Goal: Participate in discussion

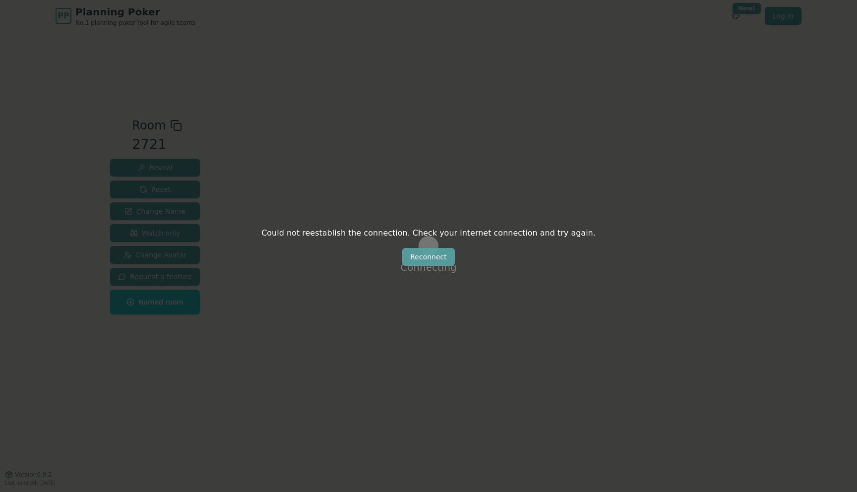
click at [419, 259] on button "Reconnect" at bounding box center [428, 257] width 53 height 18
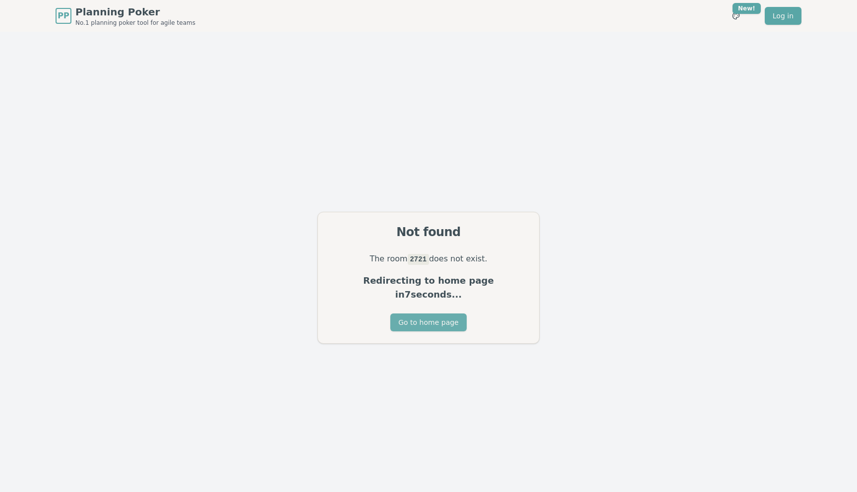
click at [422, 315] on button "Go to home page" at bounding box center [428, 322] width 76 height 18
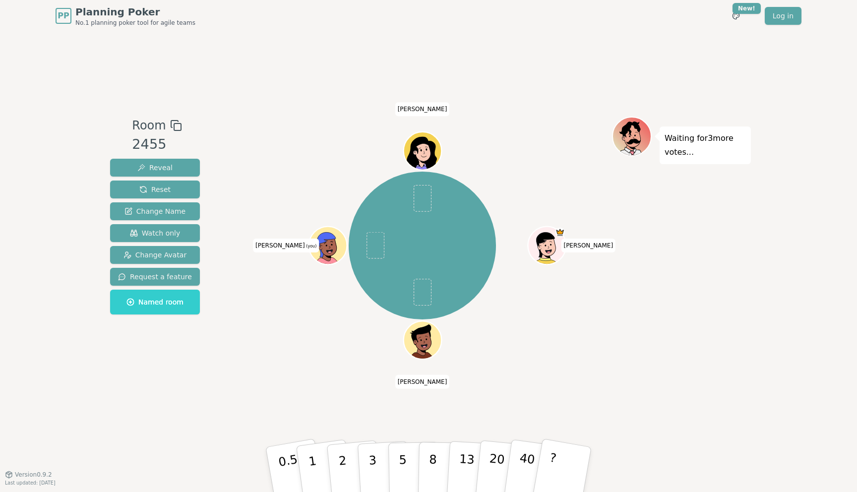
click at [322, 248] on icon at bounding box center [329, 251] width 18 height 6
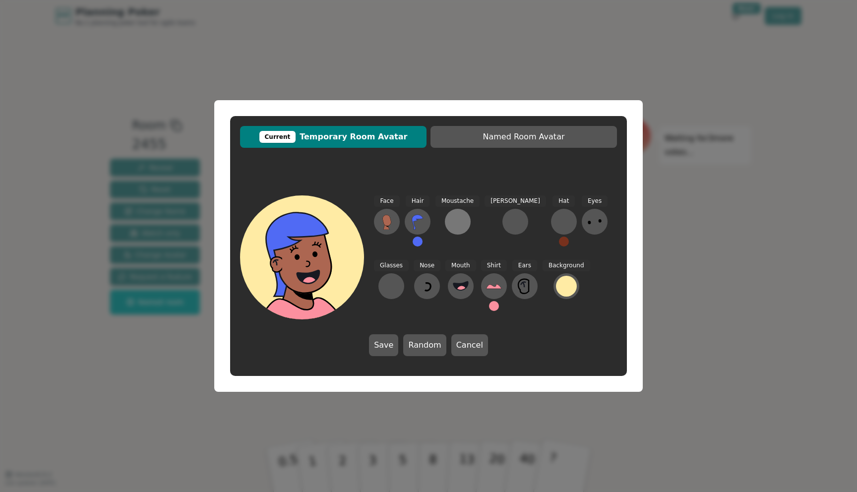
click at [458, 227] on div at bounding box center [458, 222] width 16 height 16
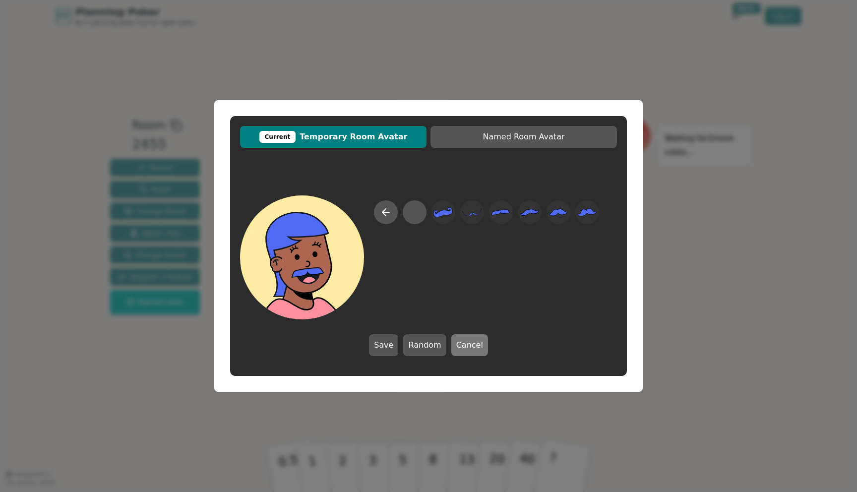
click at [463, 346] on button "Cancel" at bounding box center [469, 345] width 37 height 22
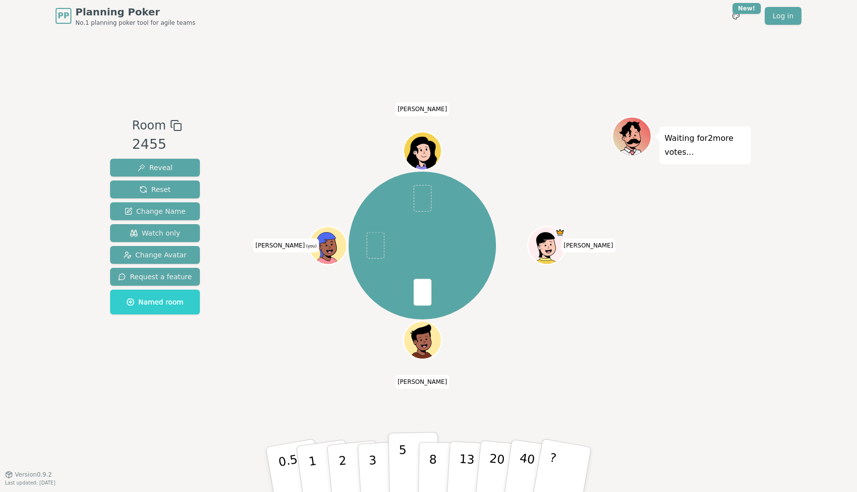
click at [398, 464] on button "5" at bounding box center [413, 469] width 51 height 75
click at [308, 333] on div "[PERSON_NAME] Juanjo [PERSON_NAME] (you) [PERSON_NAME]" at bounding box center [422, 245] width 379 height 222
click at [370, 464] on p "3" at bounding box center [373, 470] width 11 height 54
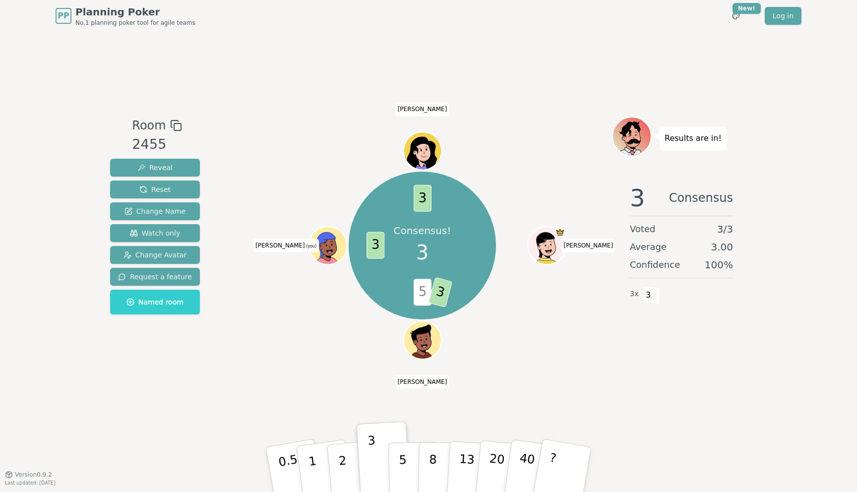
click at [324, 251] on icon at bounding box center [329, 251] width 18 height 6
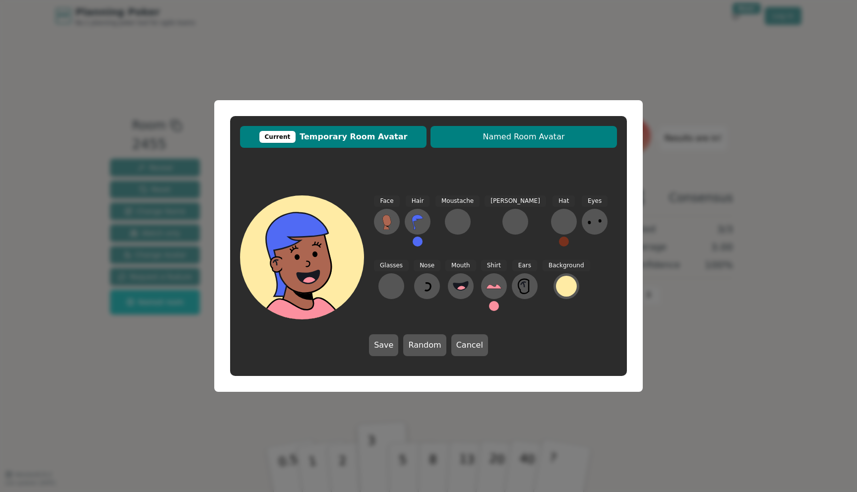
click at [509, 134] on span "Named Room Avatar" at bounding box center [523, 137] width 177 height 12
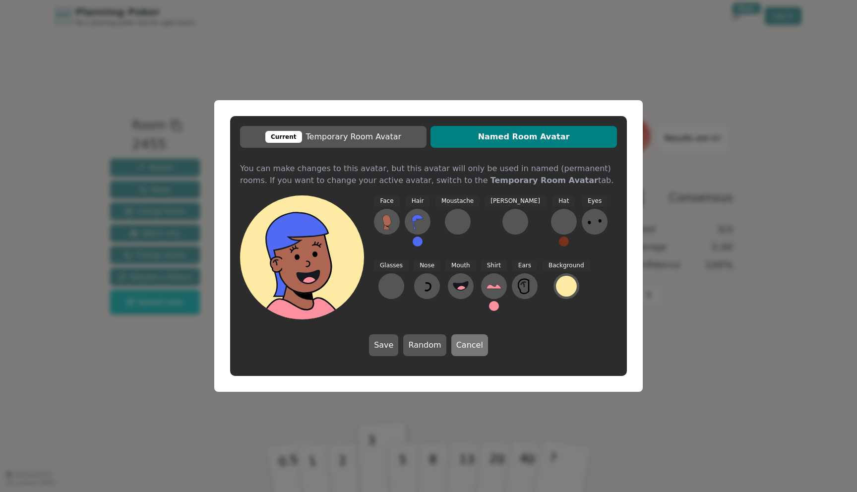
click at [460, 347] on button "Cancel" at bounding box center [469, 345] width 37 height 22
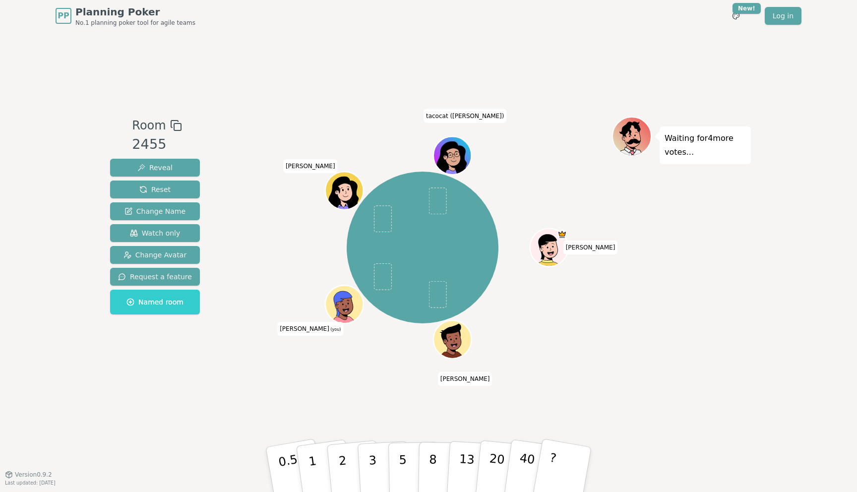
click at [341, 315] on div at bounding box center [345, 316] width 37 height 33
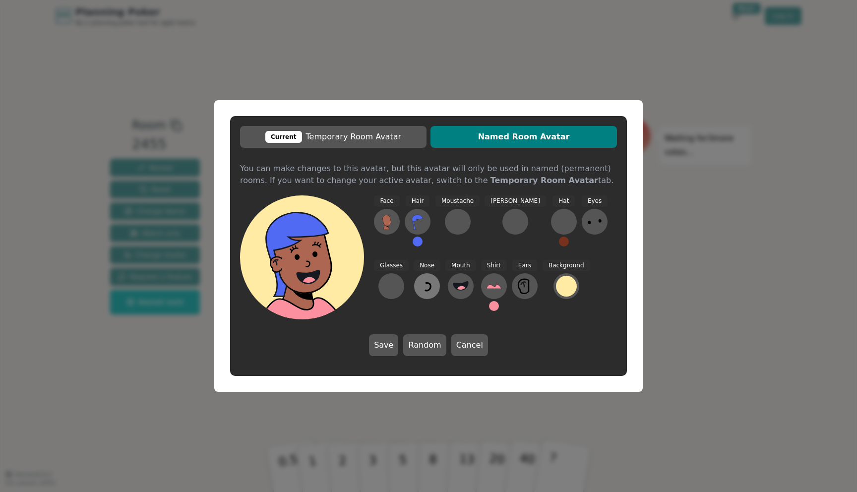
click at [419, 281] on icon at bounding box center [427, 286] width 16 height 16
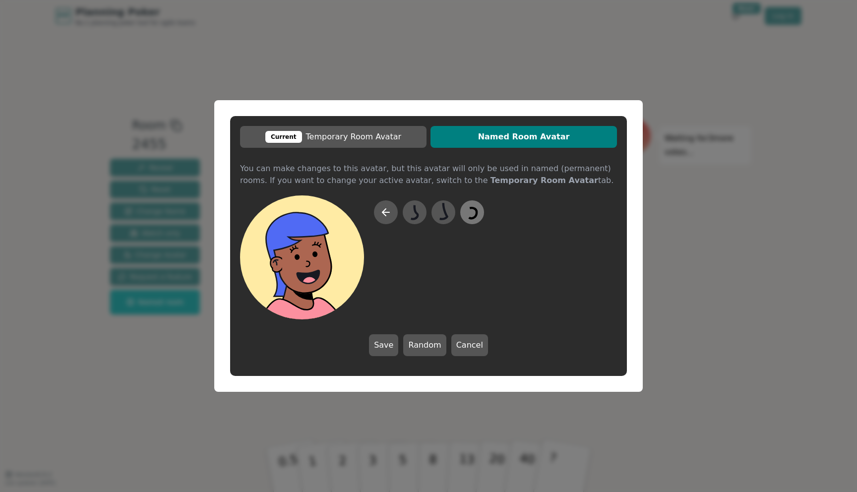
click at [477, 215] on icon at bounding box center [473, 213] width 8 height 10
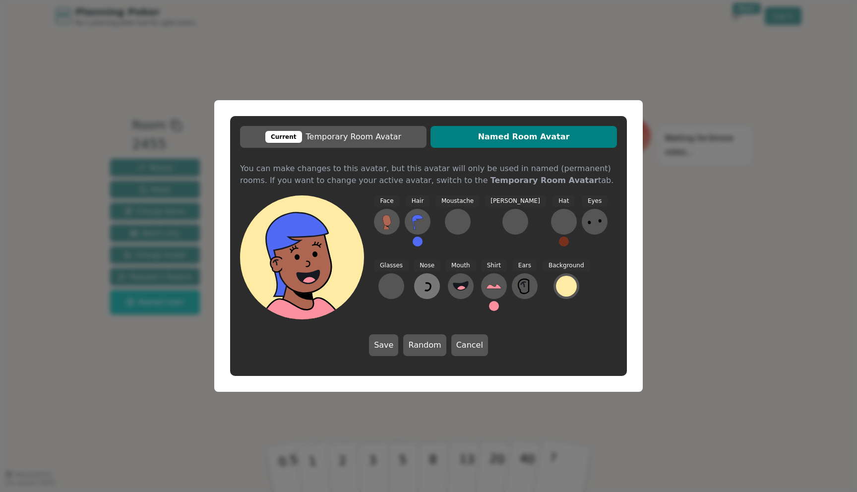
click at [425, 285] on icon at bounding box center [427, 286] width 5 height 7
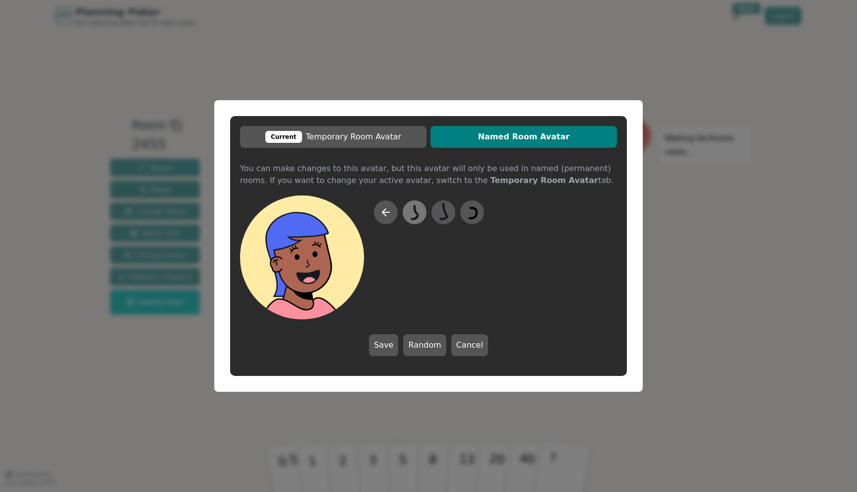
click at [418, 212] on icon at bounding box center [414, 212] width 7 height 14
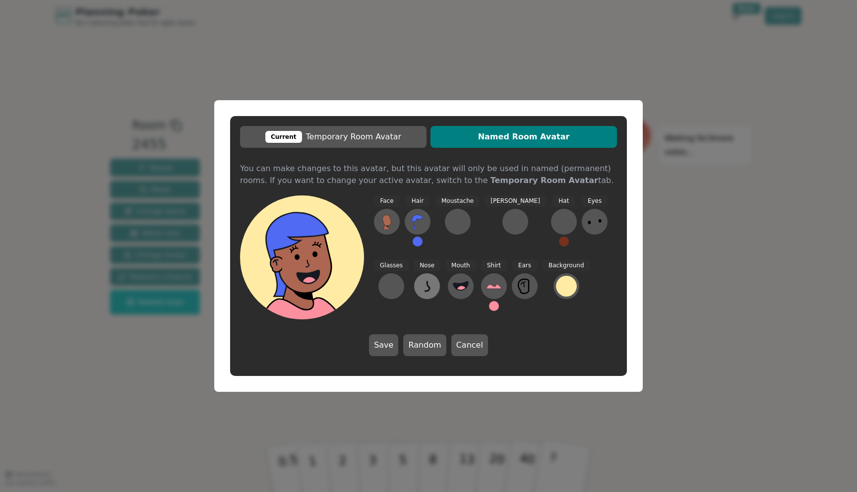
click at [419, 287] on icon at bounding box center [427, 286] width 16 height 16
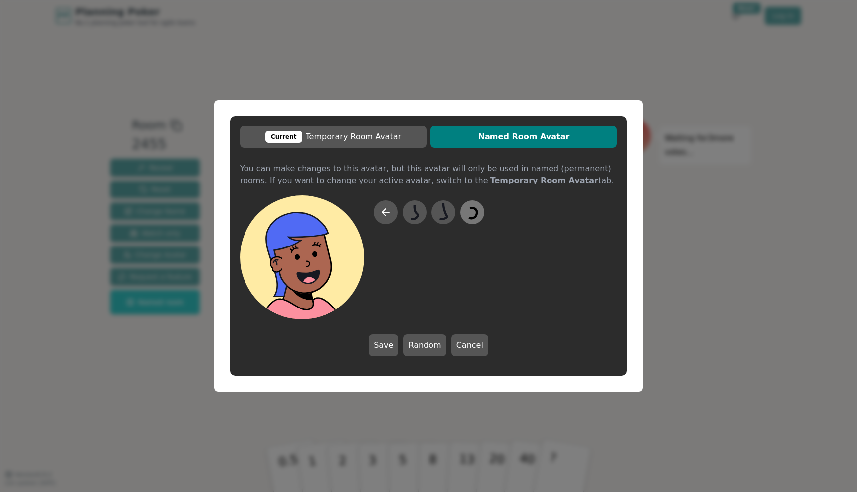
click at [469, 215] on icon at bounding box center [471, 212] width 19 height 22
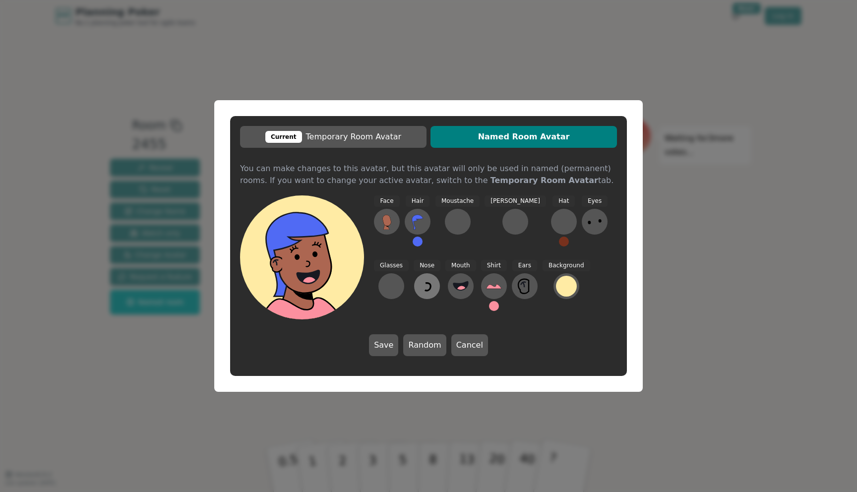
click at [419, 291] on icon at bounding box center [427, 286] width 16 height 16
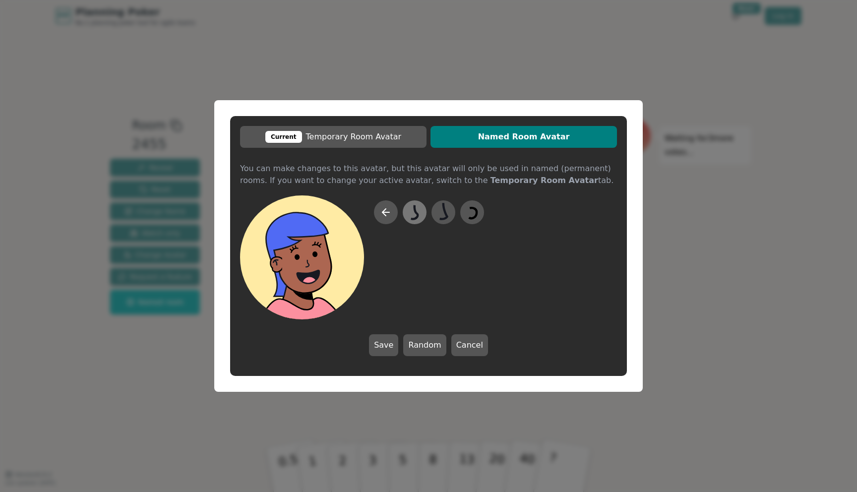
click at [418, 220] on icon at bounding box center [414, 212] width 19 height 22
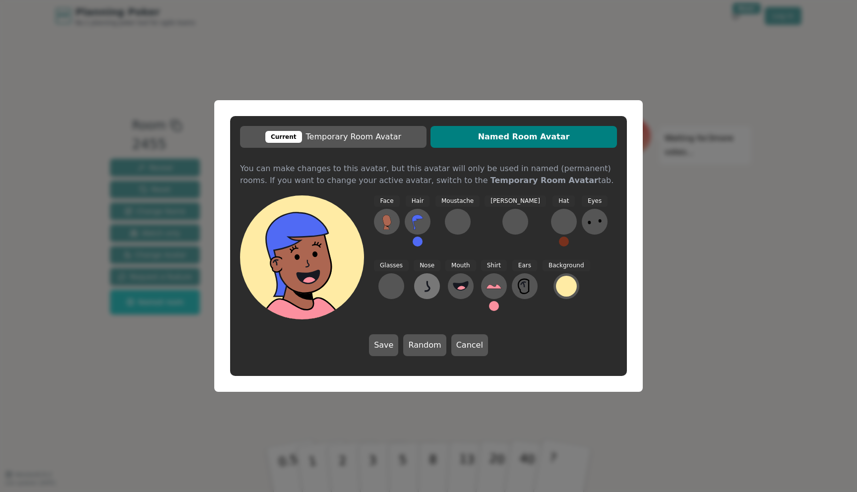
click at [419, 288] on icon at bounding box center [427, 286] width 16 height 16
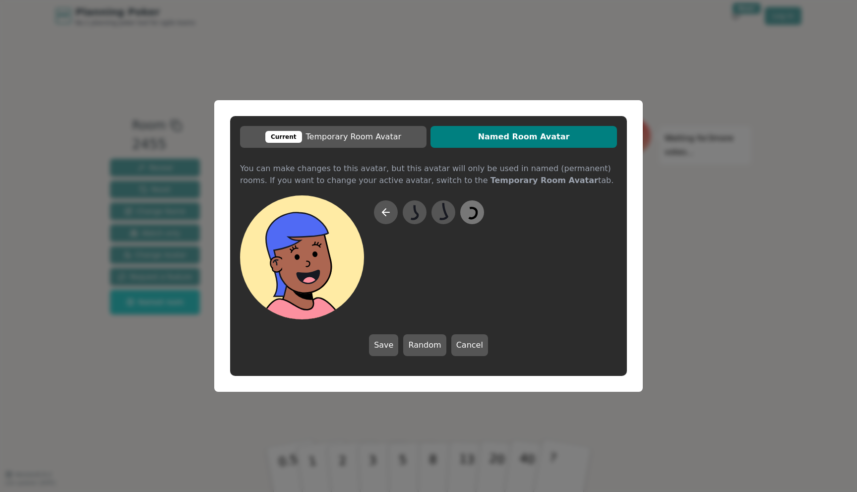
click at [470, 217] on icon at bounding box center [473, 213] width 8 height 10
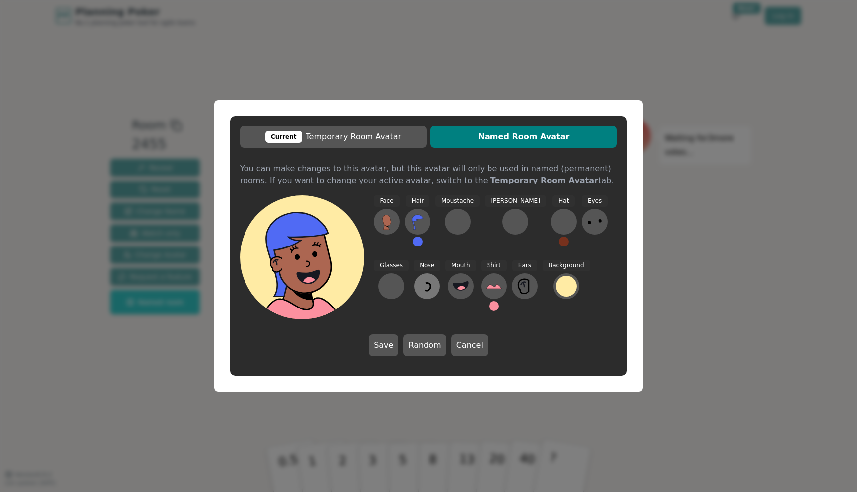
click at [414, 286] on button at bounding box center [427, 286] width 26 height 26
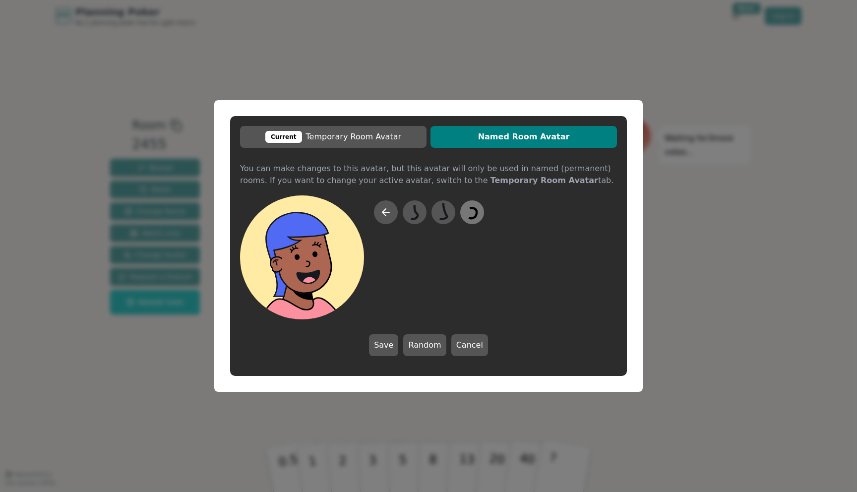
click at [471, 218] on icon at bounding box center [473, 213] width 8 height 10
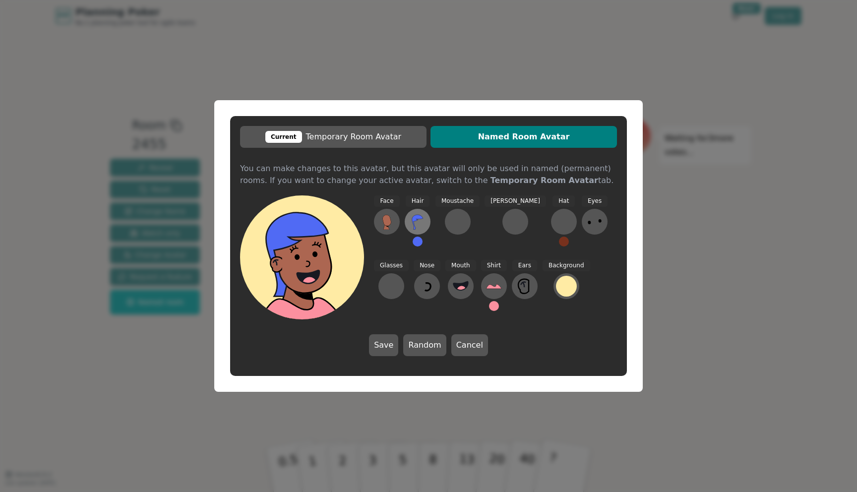
click at [424, 215] on icon at bounding box center [418, 222] width 16 height 16
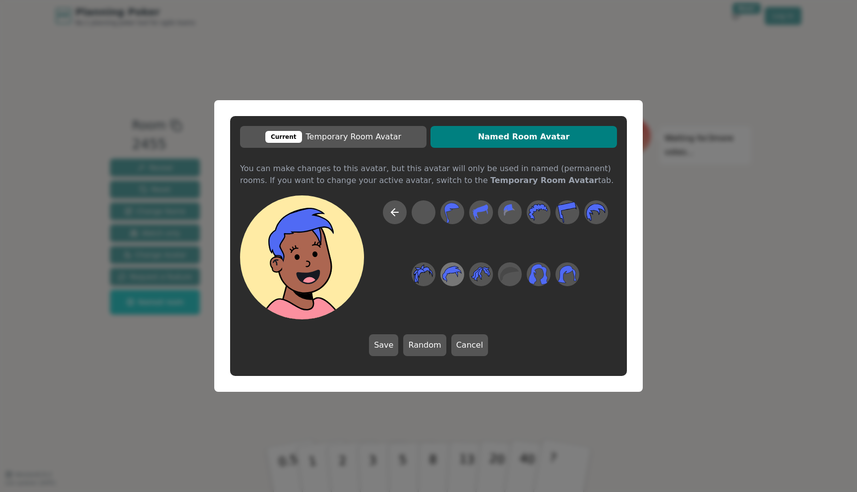
click at [454, 271] on icon at bounding box center [451, 274] width 19 height 16
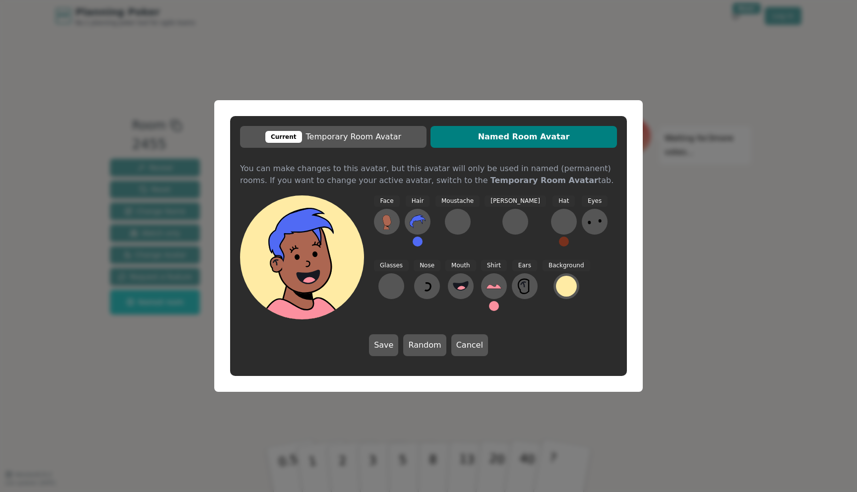
click at [420, 245] on button at bounding box center [418, 242] width 10 height 10
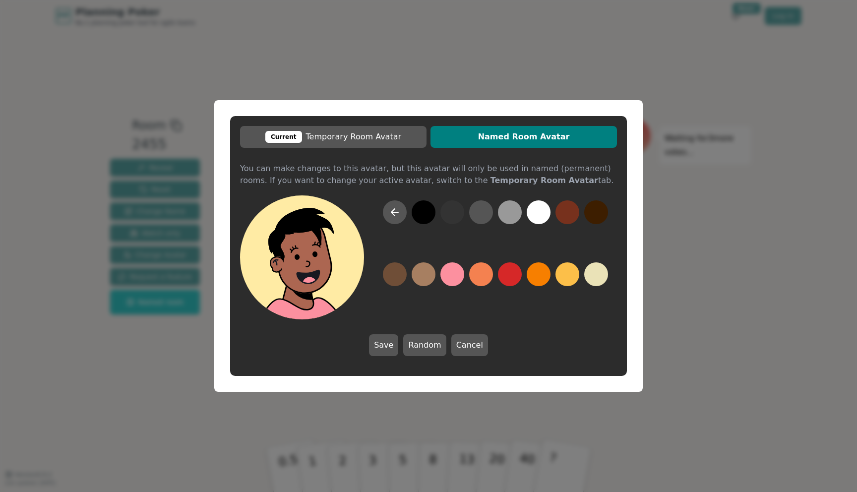
click at [428, 215] on button at bounding box center [424, 212] width 24 height 24
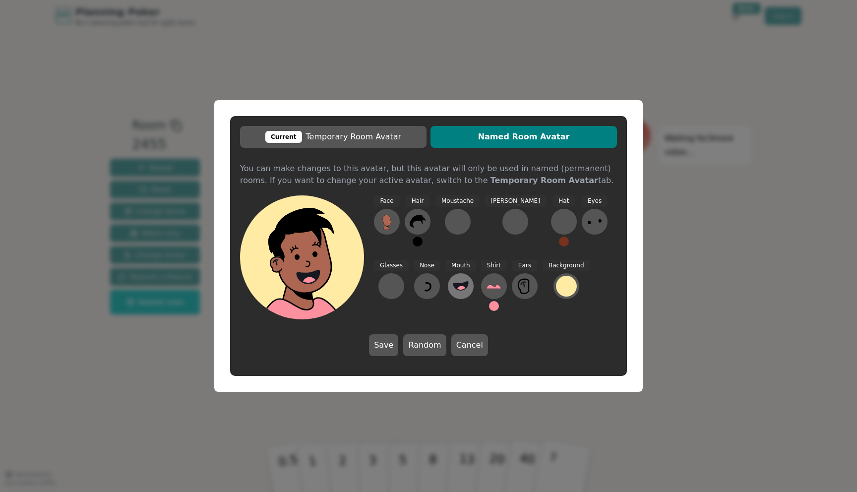
click at [448, 287] on button at bounding box center [461, 286] width 26 height 26
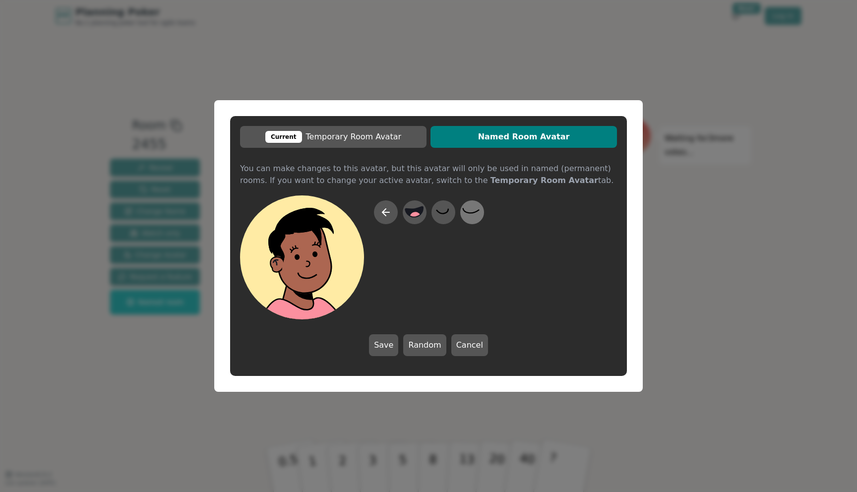
click at [475, 216] on icon at bounding box center [471, 212] width 19 height 22
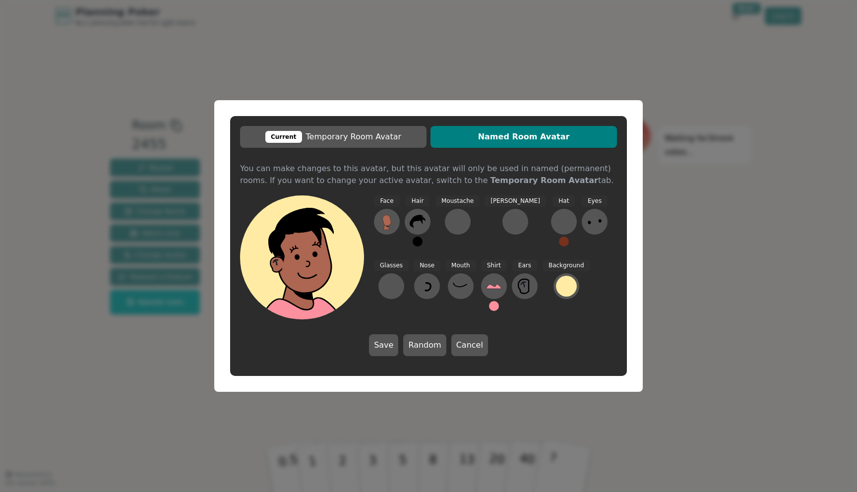
click at [559, 239] on button at bounding box center [564, 242] width 10 height 10
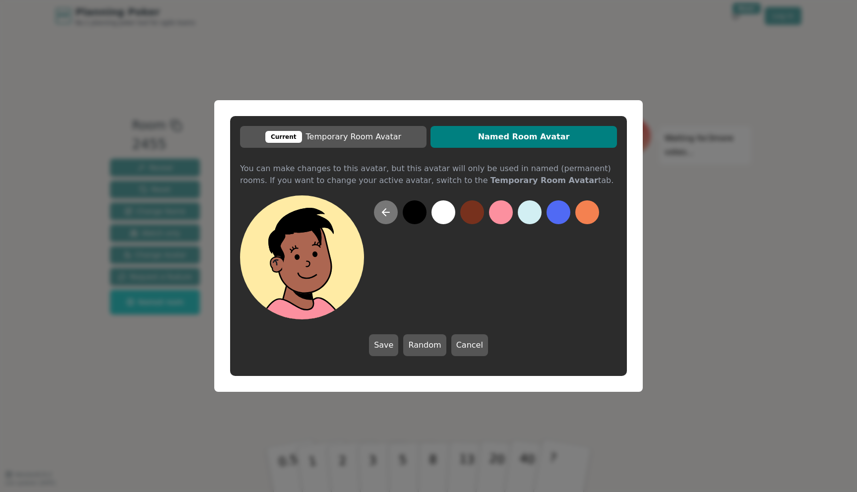
click at [391, 207] on icon at bounding box center [386, 212] width 12 height 12
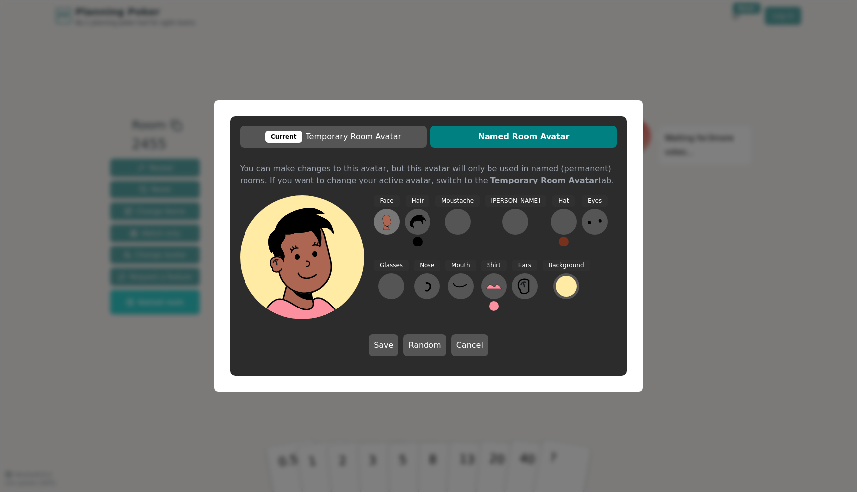
click at [388, 224] on icon at bounding box center [386, 220] width 8 height 11
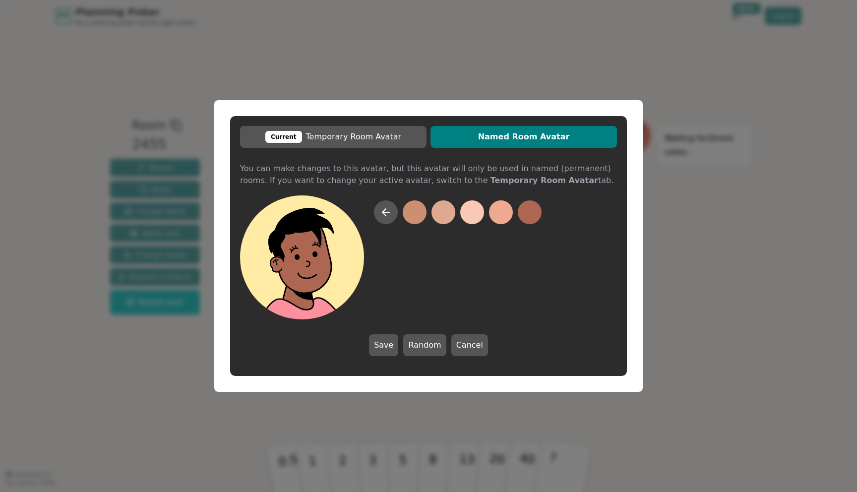
click at [524, 266] on div at bounding box center [458, 259] width 168 height 119
click at [391, 213] on icon at bounding box center [386, 212] width 12 height 12
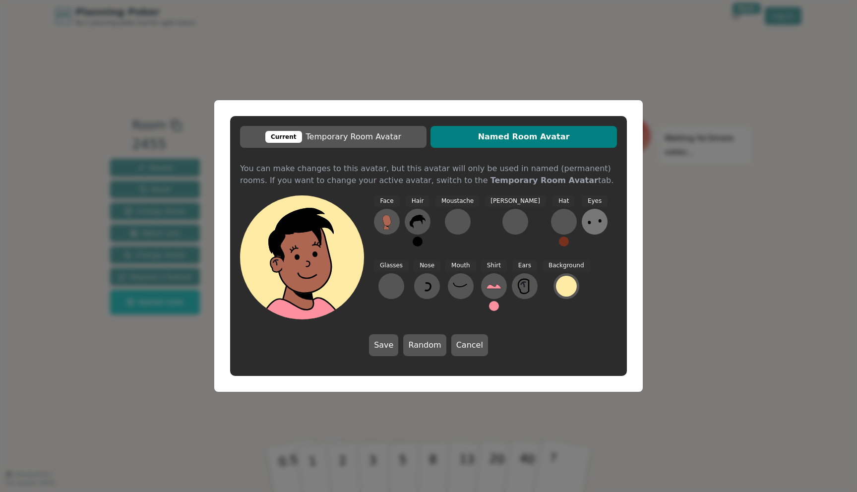
click at [587, 223] on icon at bounding box center [595, 222] width 16 height 16
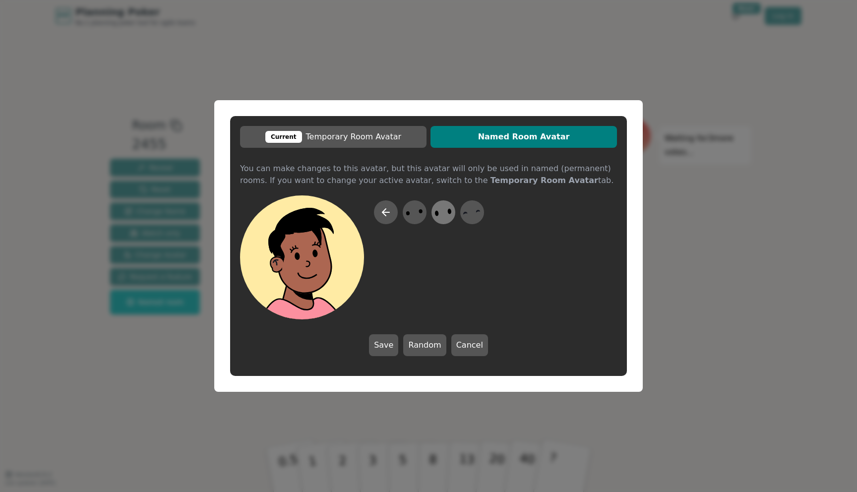
click at [444, 213] on icon at bounding box center [442, 212] width 19 height 22
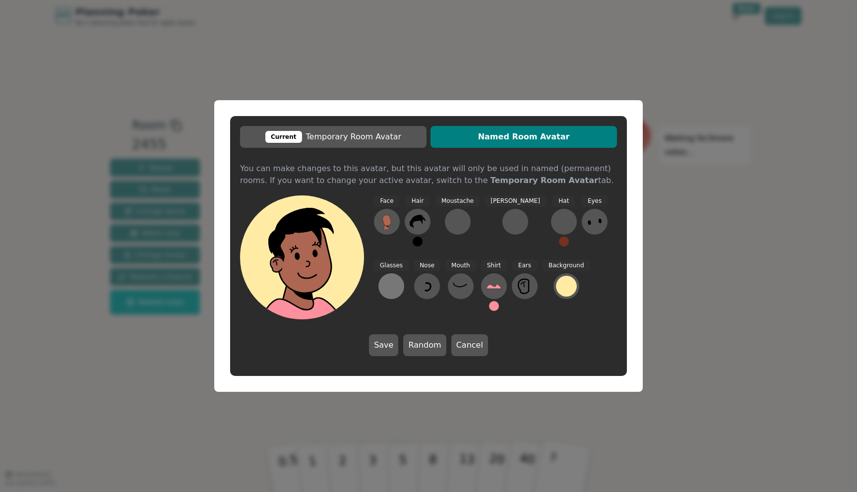
click at [399, 278] on div at bounding box center [391, 286] width 16 height 16
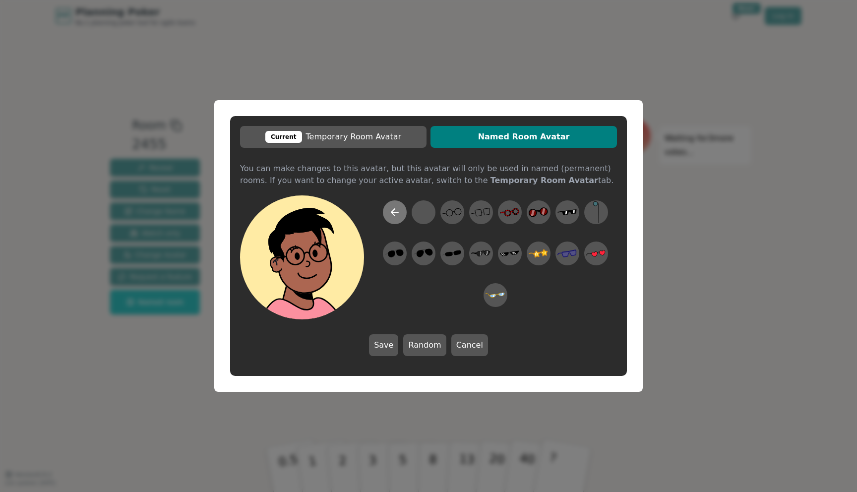
click at [396, 210] on icon at bounding box center [395, 212] width 12 height 12
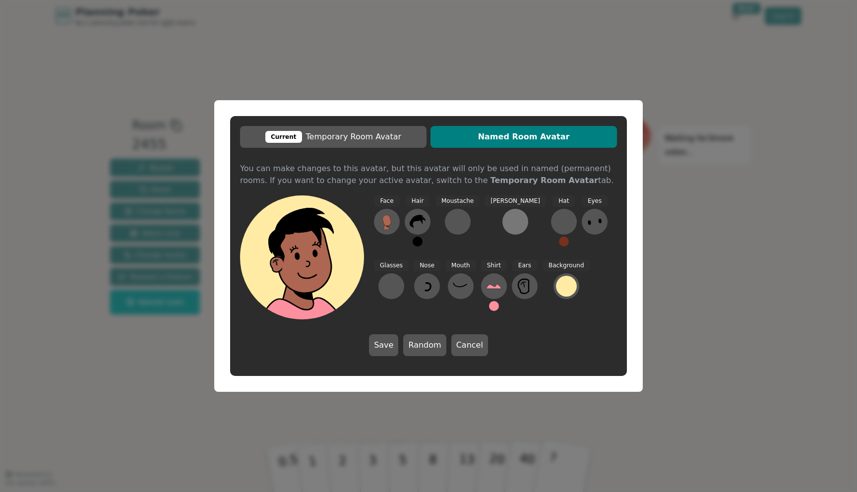
click at [507, 225] on div at bounding box center [515, 222] width 16 height 16
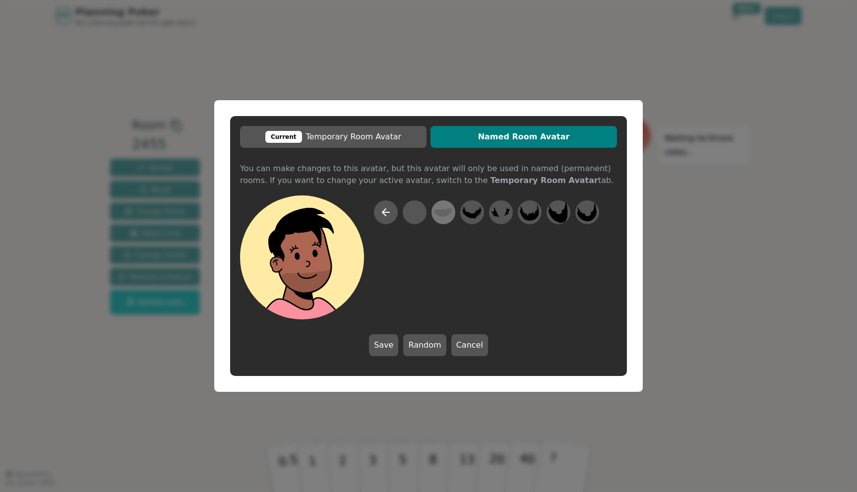
click at [437, 213] on icon at bounding box center [442, 212] width 19 height 9
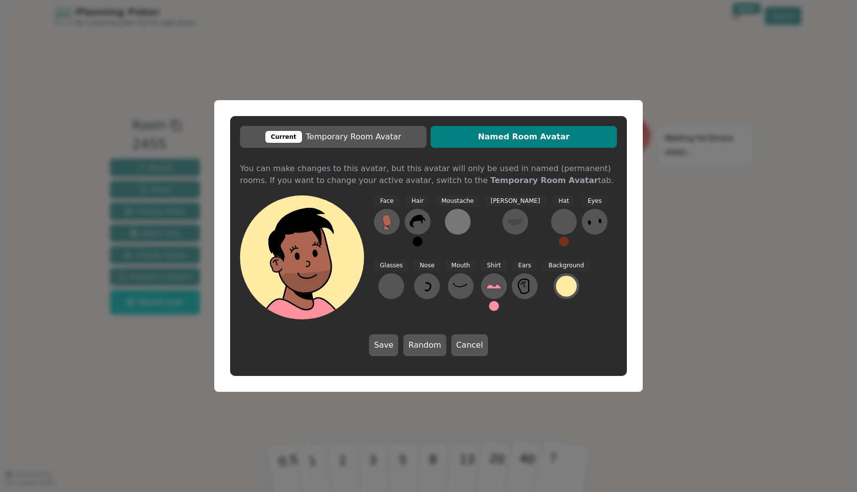
click at [459, 221] on div at bounding box center [458, 222] width 16 height 16
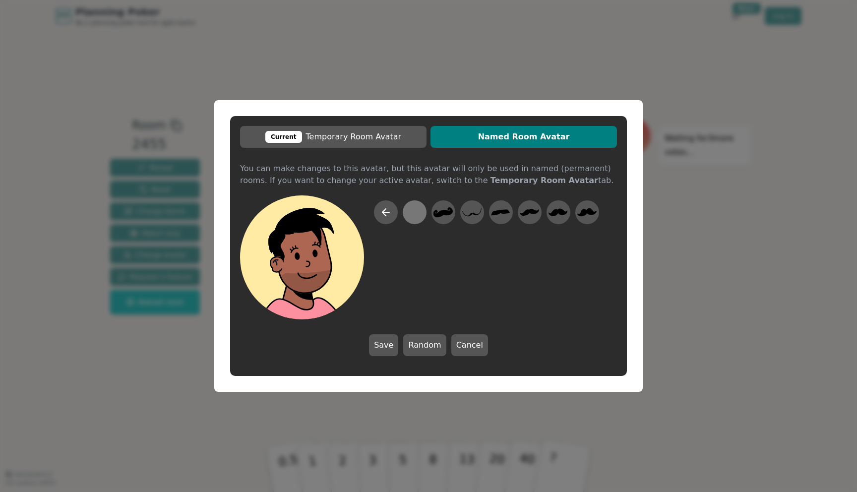
click at [419, 216] on div at bounding box center [414, 212] width 19 height 22
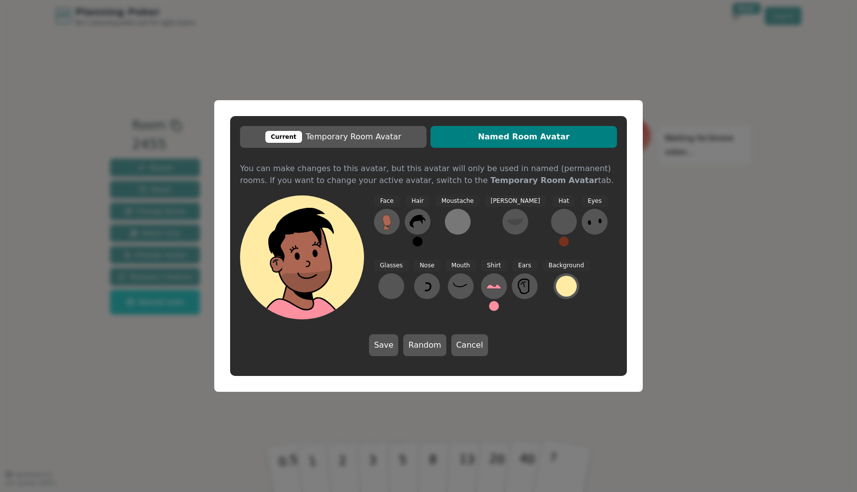
click at [454, 228] on div at bounding box center [458, 222] width 16 height 16
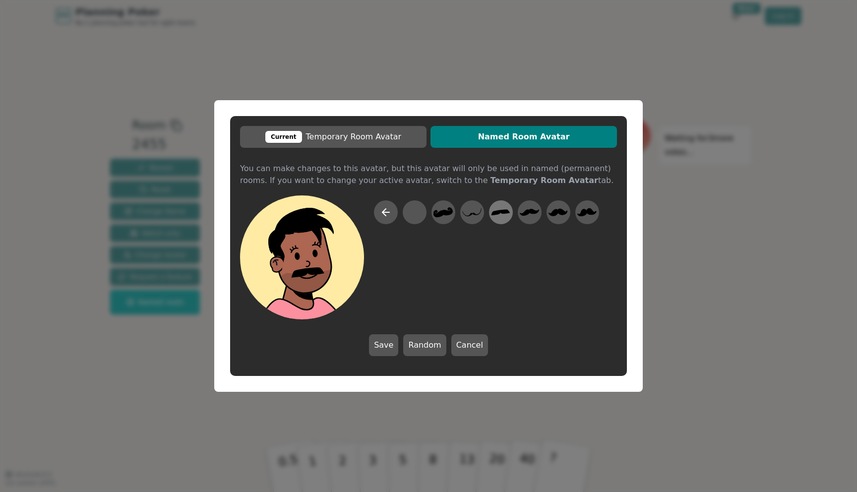
click at [495, 220] on icon at bounding box center [500, 212] width 19 height 22
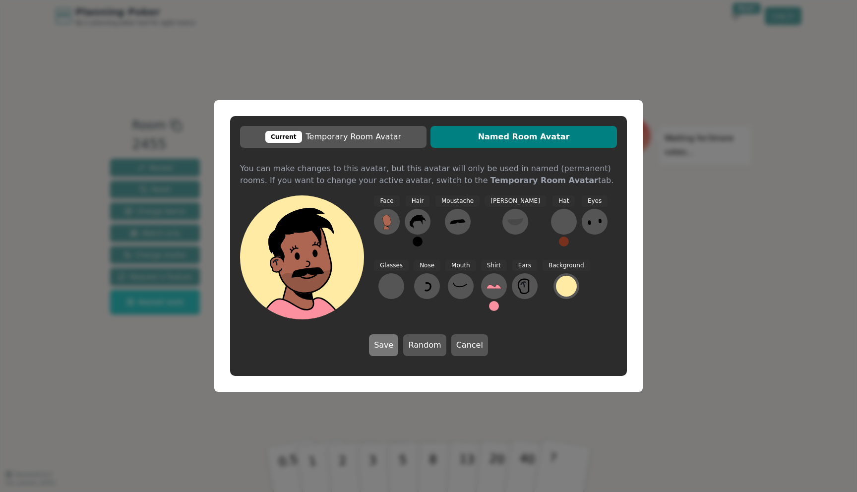
click at [378, 345] on button "Save" at bounding box center [383, 345] width 29 height 22
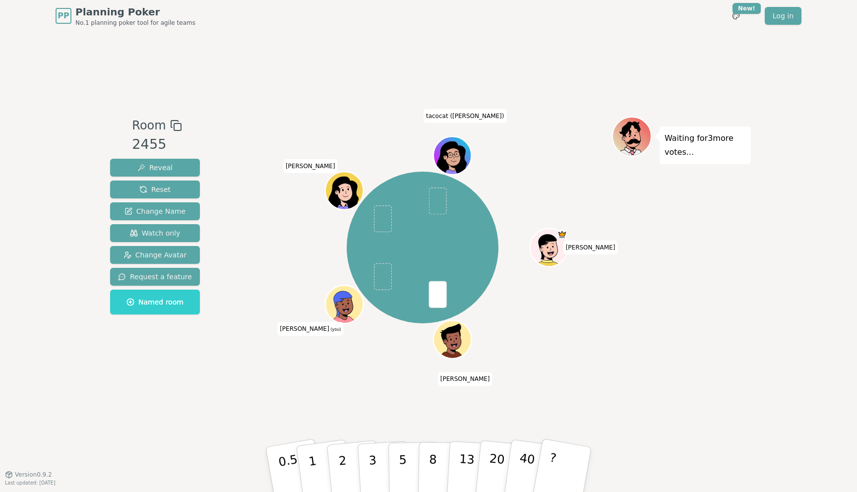
click at [346, 308] on icon at bounding box center [346, 310] width 18 height 6
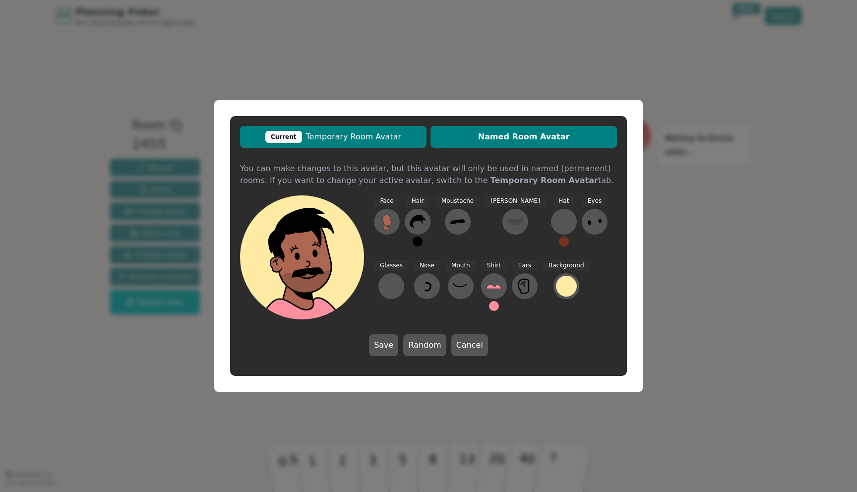
click at [400, 140] on span "Current Temporary Room Avatar" at bounding box center [333, 137] width 177 height 12
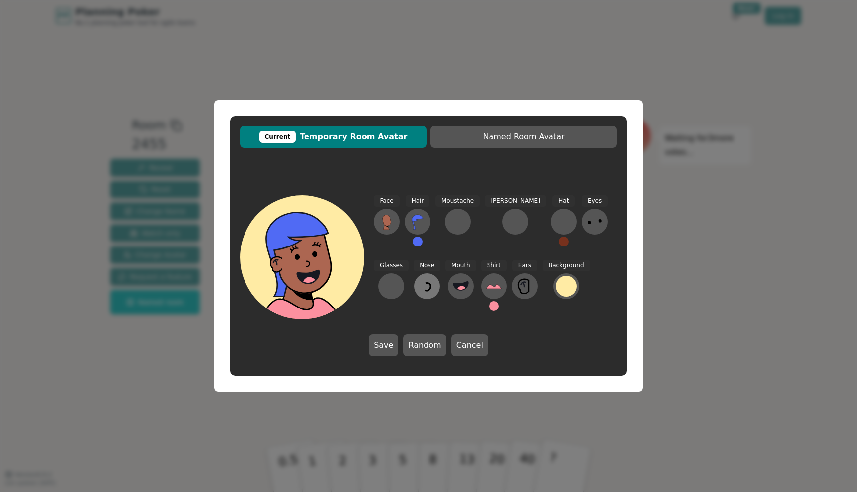
click at [419, 286] on icon at bounding box center [427, 286] width 16 height 16
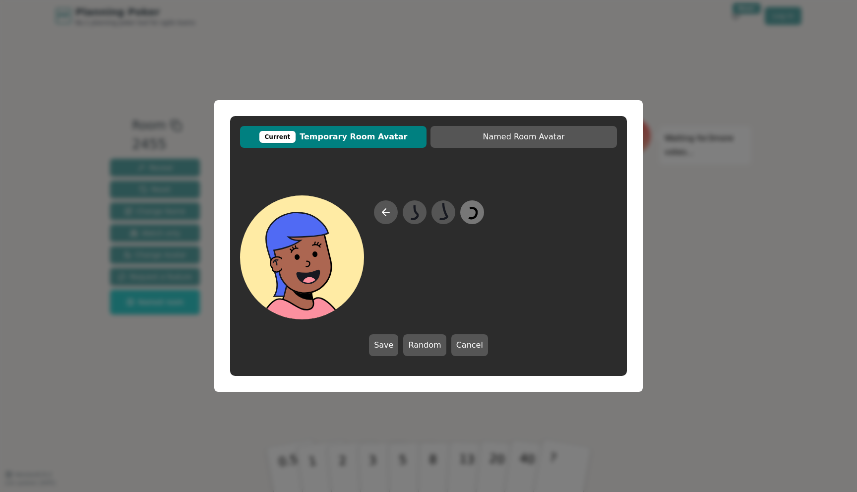
click at [470, 218] on icon at bounding box center [473, 213] width 8 height 10
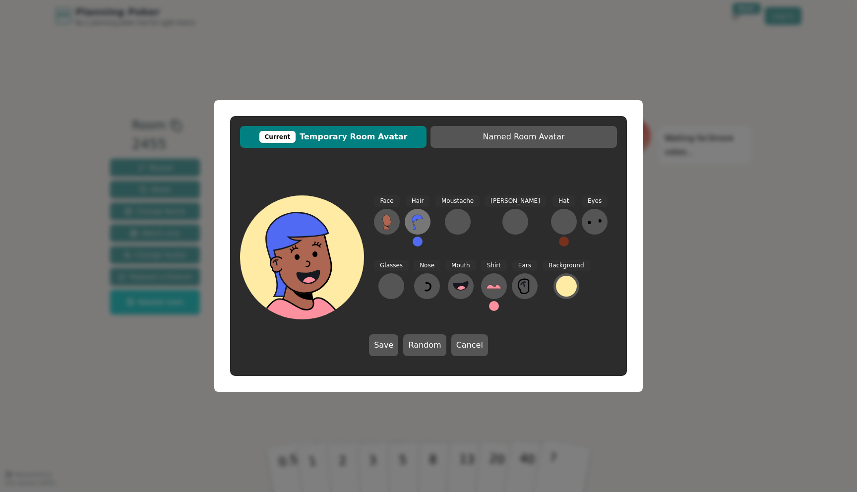
click at [416, 222] on icon at bounding box center [418, 222] width 16 height 16
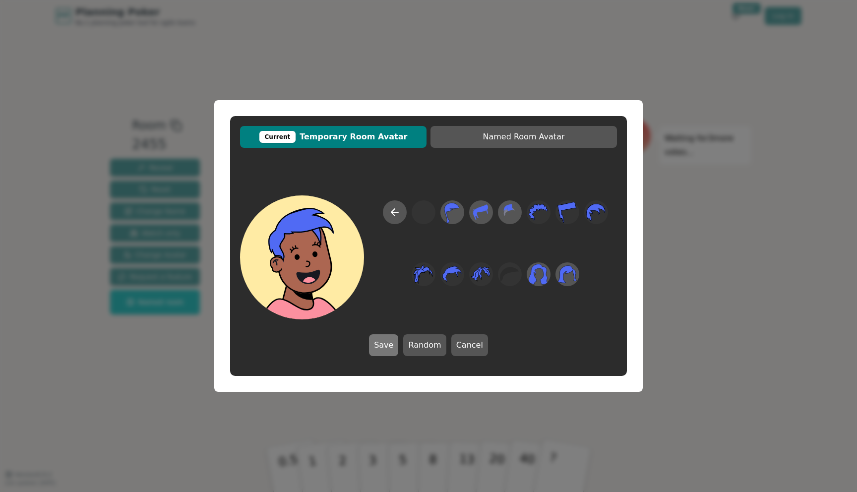
click at [390, 353] on button "Save" at bounding box center [383, 345] width 29 height 22
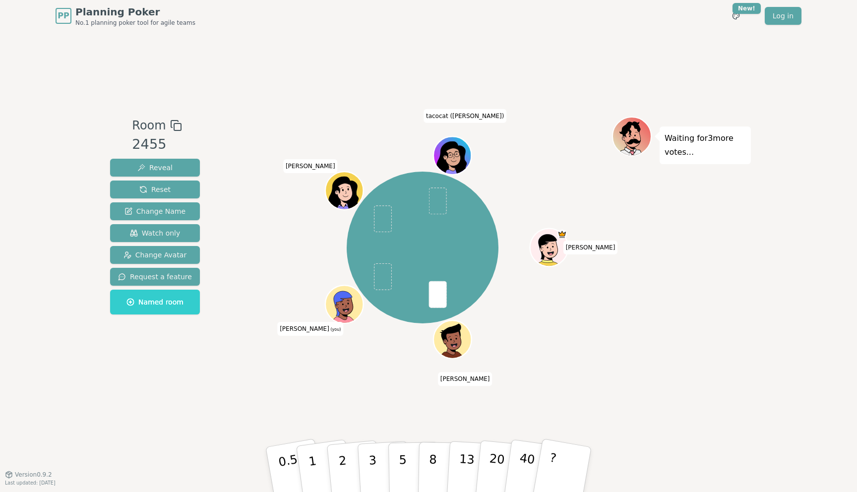
click at [348, 296] on icon at bounding box center [342, 303] width 18 height 25
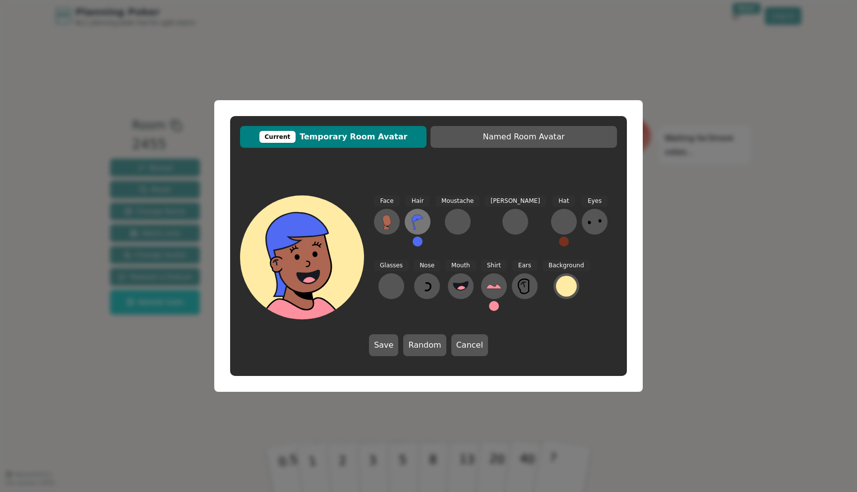
click at [421, 221] on icon at bounding box center [418, 222] width 16 height 16
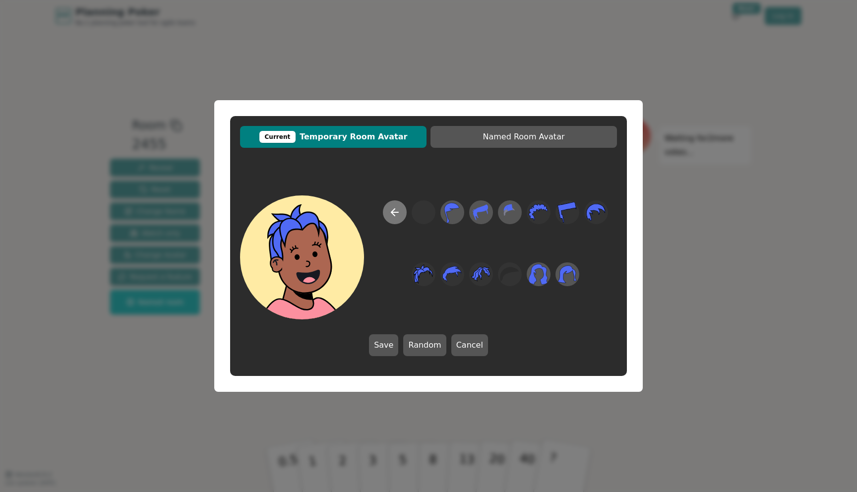
click at [399, 216] on icon at bounding box center [395, 212] width 12 height 12
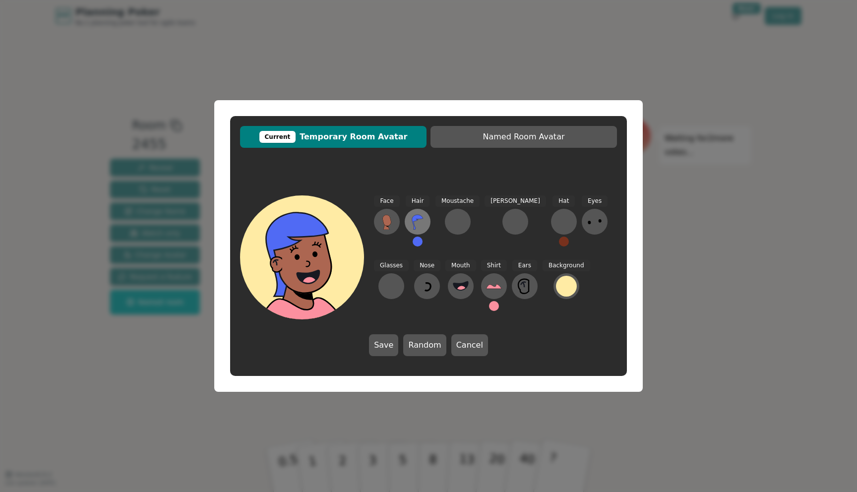
click at [425, 222] on button at bounding box center [418, 222] width 26 height 26
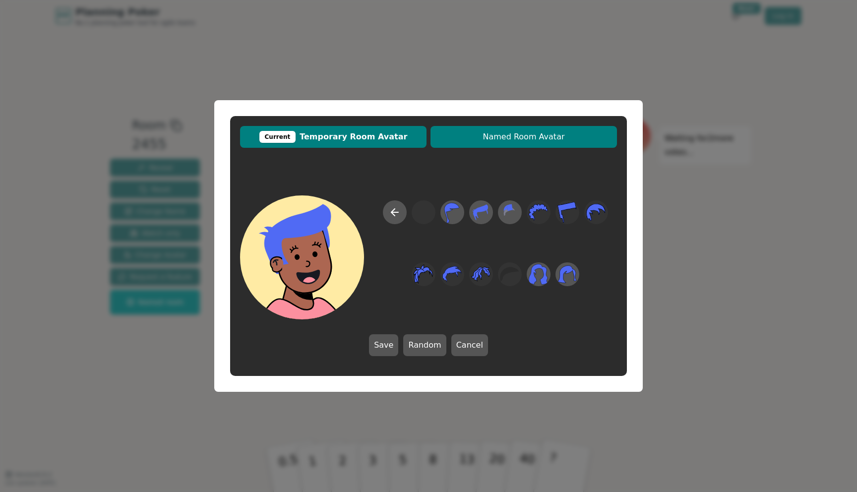
click at [515, 145] on button "Named Room Avatar" at bounding box center [524, 137] width 186 height 22
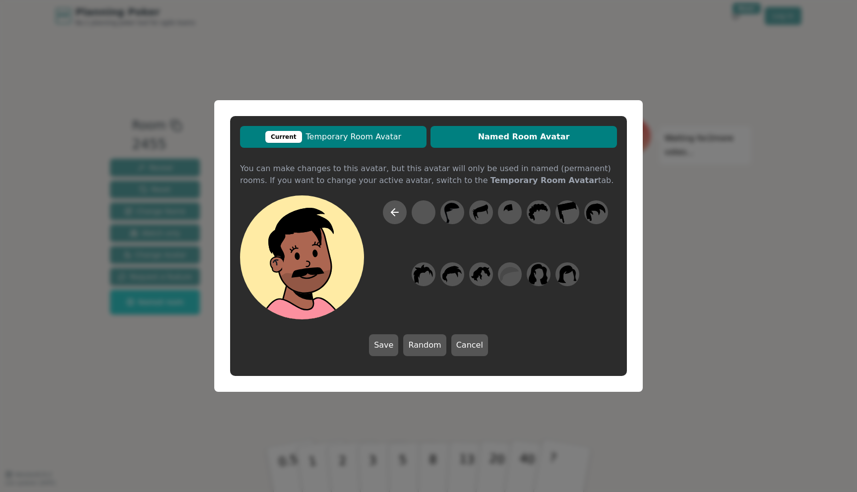
click at [393, 136] on span "Current Temporary Room Avatar" at bounding box center [333, 137] width 177 height 12
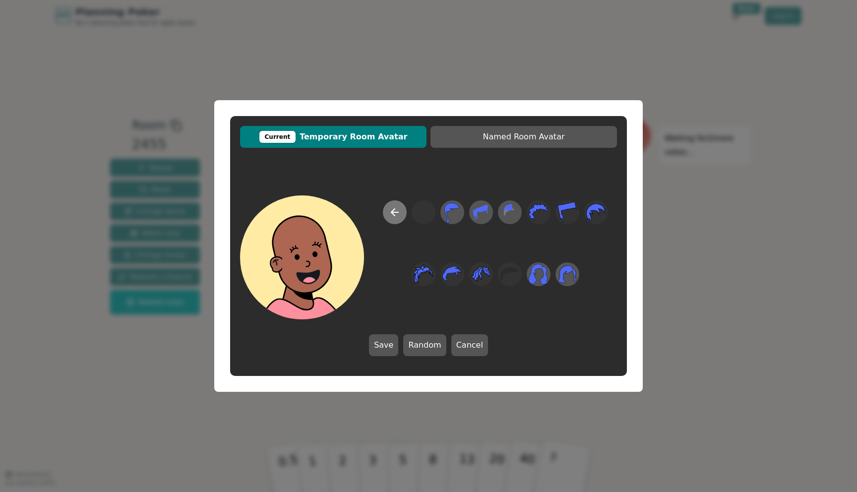
click at [397, 213] on icon at bounding box center [395, 212] width 12 height 12
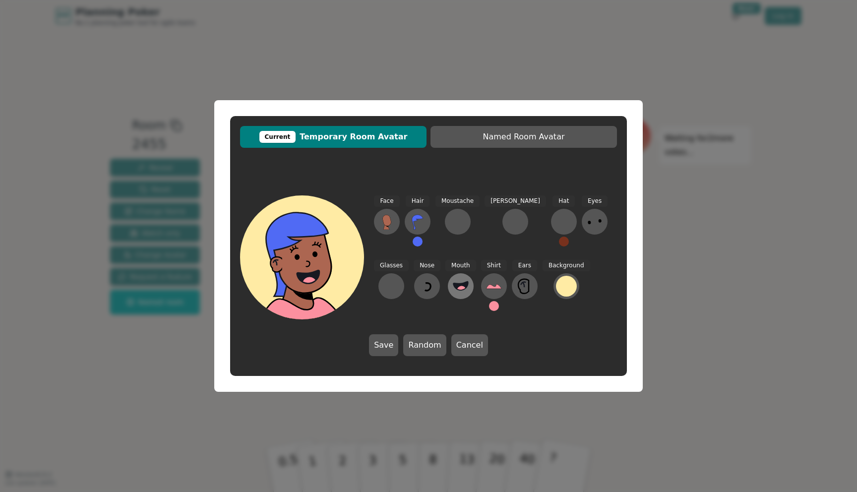
click at [456, 288] on circle at bounding box center [461, 290] width 10 height 10
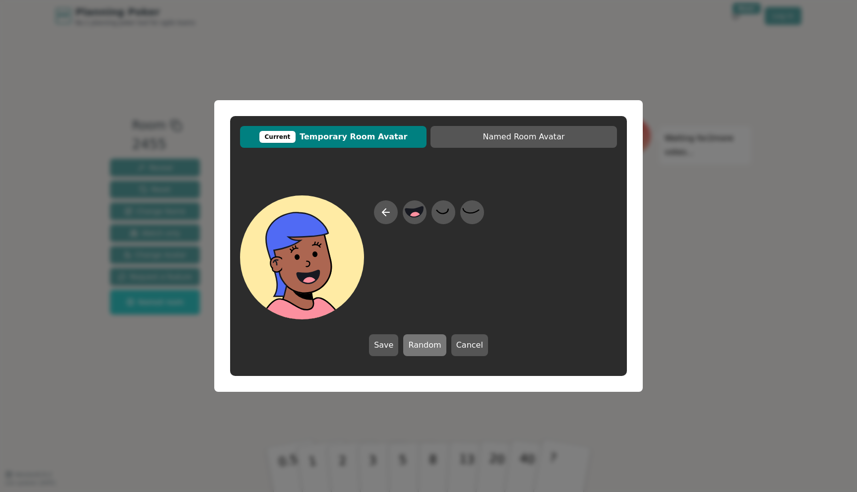
click at [426, 341] on button "Random" at bounding box center [424, 345] width 43 height 22
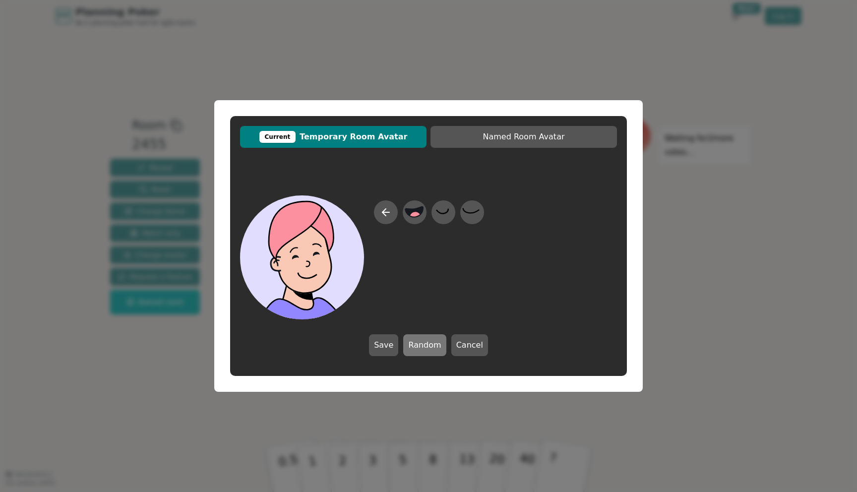
click at [426, 341] on button "Random" at bounding box center [424, 345] width 43 height 22
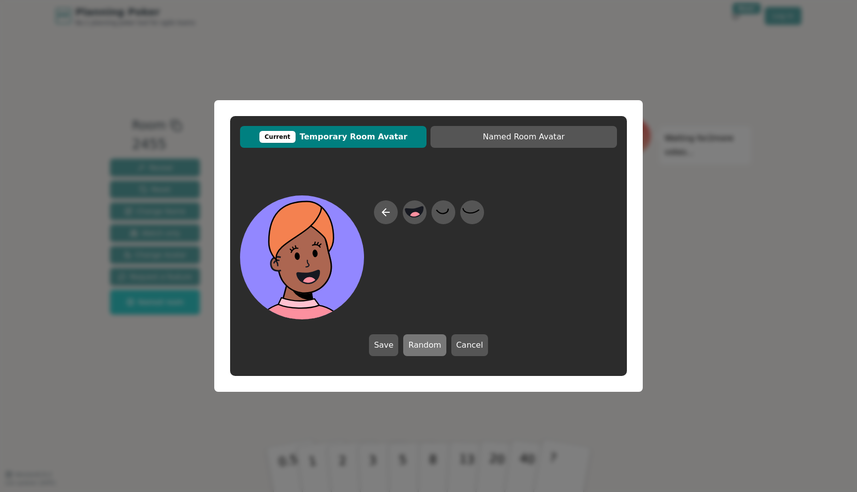
click at [426, 345] on button "Random" at bounding box center [424, 345] width 43 height 22
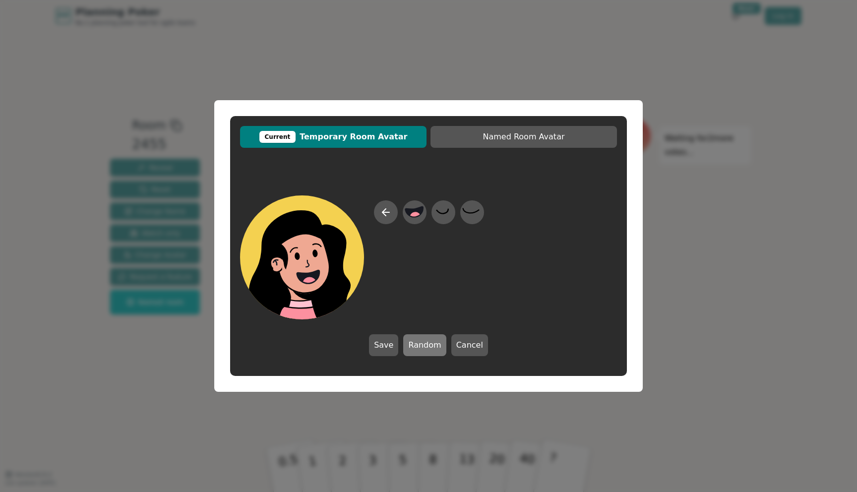
click at [426, 345] on button "Random" at bounding box center [424, 345] width 43 height 22
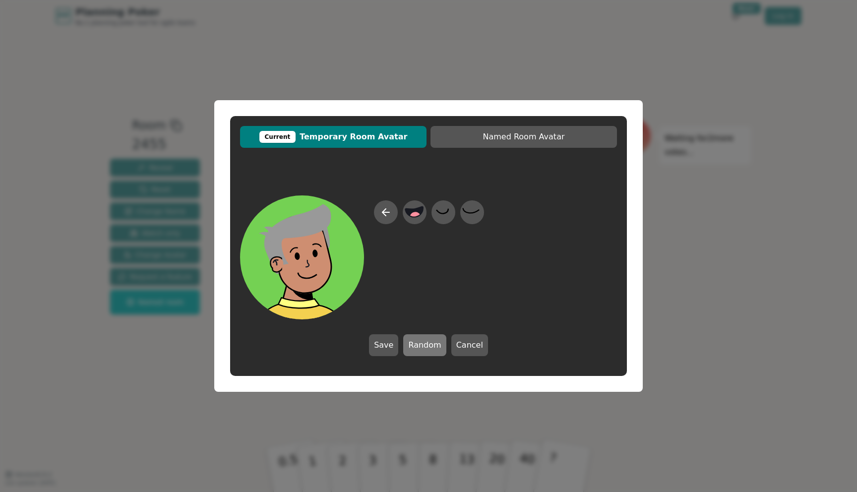
click at [426, 345] on button "Random" at bounding box center [424, 345] width 43 height 22
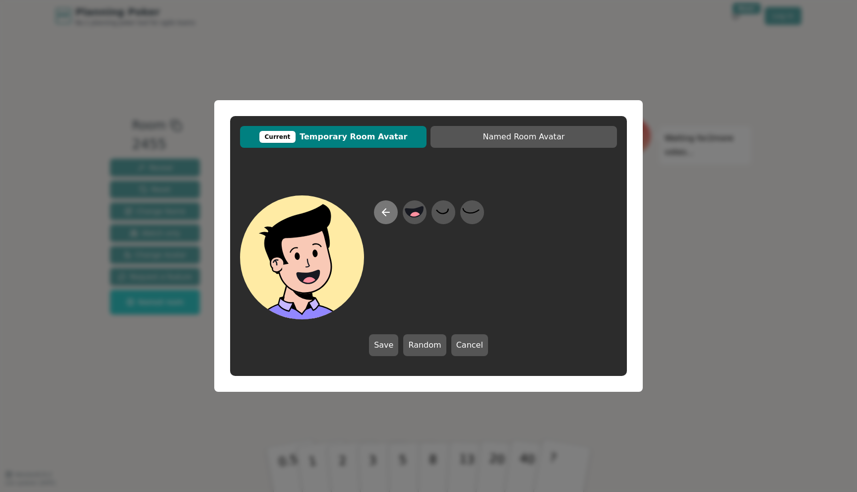
click at [391, 215] on icon at bounding box center [386, 212] width 12 height 12
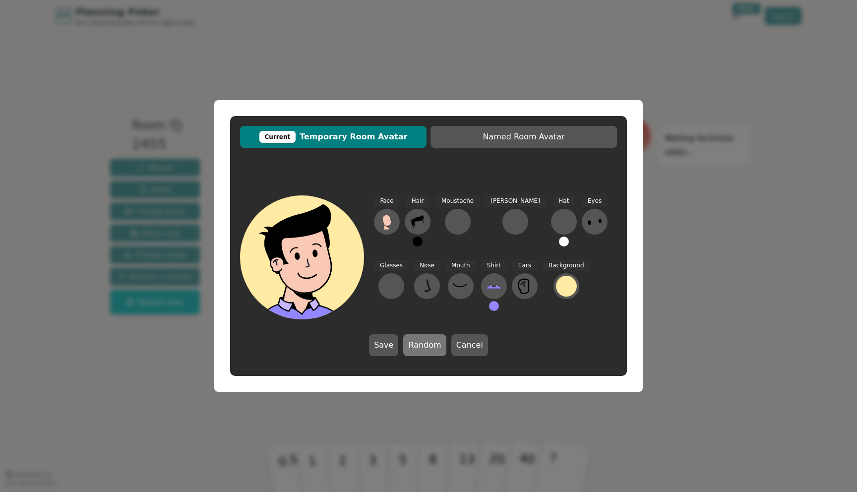
click at [422, 342] on button "Random" at bounding box center [424, 345] width 43 height 22
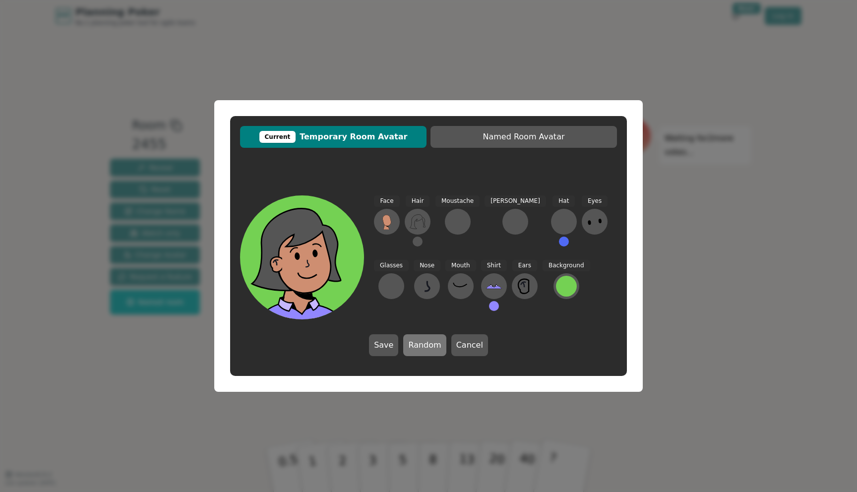
click at [422, 342] on button "Random" at bounding box center [424, 345] width 43 height 22
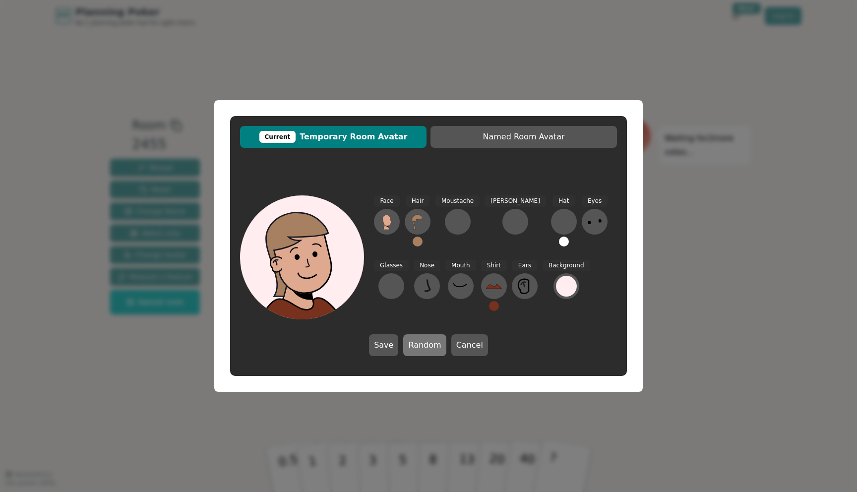
click at [422, 342] on button "Random" at bounding box center [424, 345] width 43 height 22
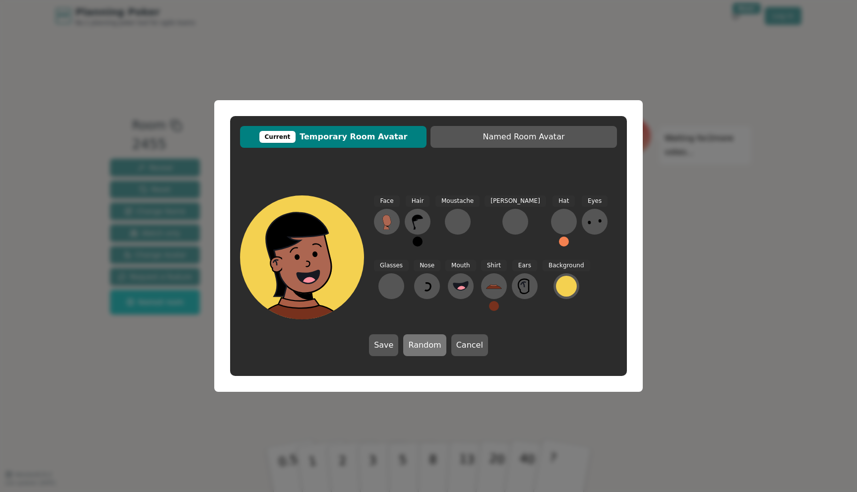
click at [422, 342] on button "Random" at bounding box center [424, 345] width 43 height 22
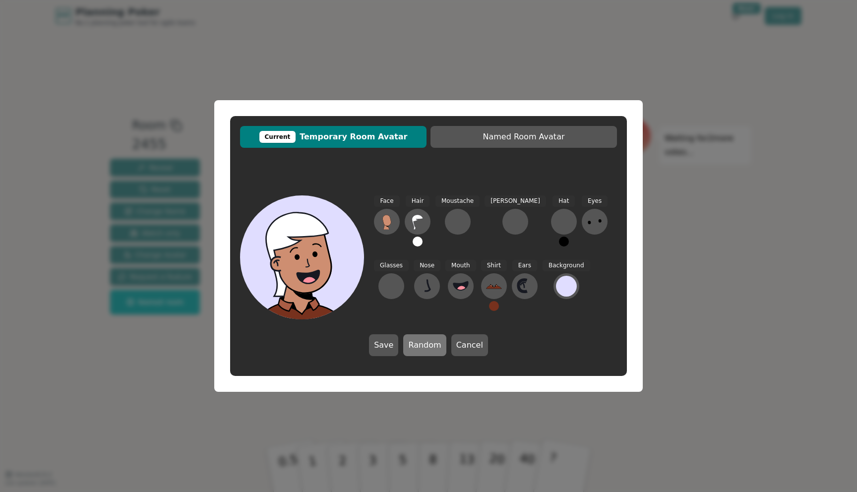
click at [422, 342] on button "Random" at bounding box center [424, 345] width 43 height 22
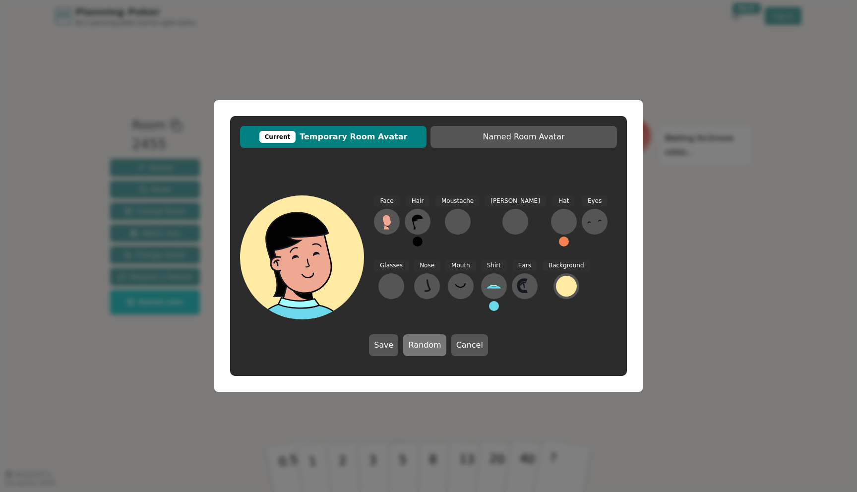
click at [422, 342] on button "Random" at bounding box center [424, 345] width 43 height 22
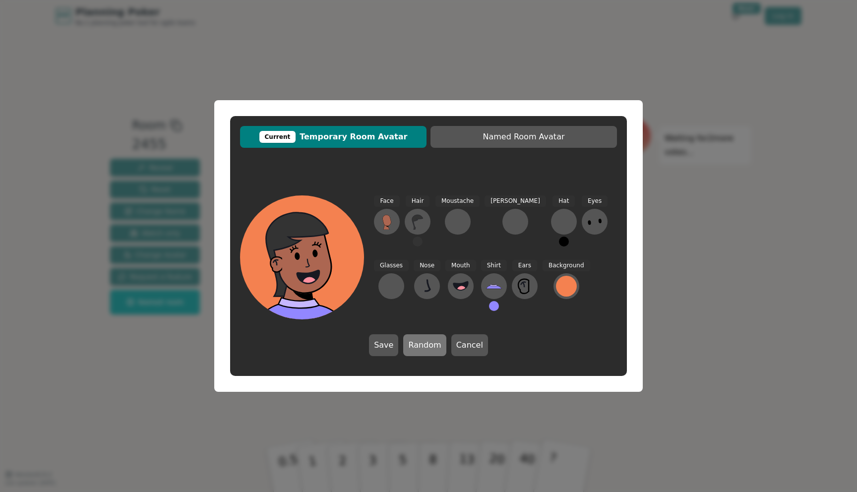
click at [422, 342] on button "Random" at bounding box center [424, 345] width 43 height 22
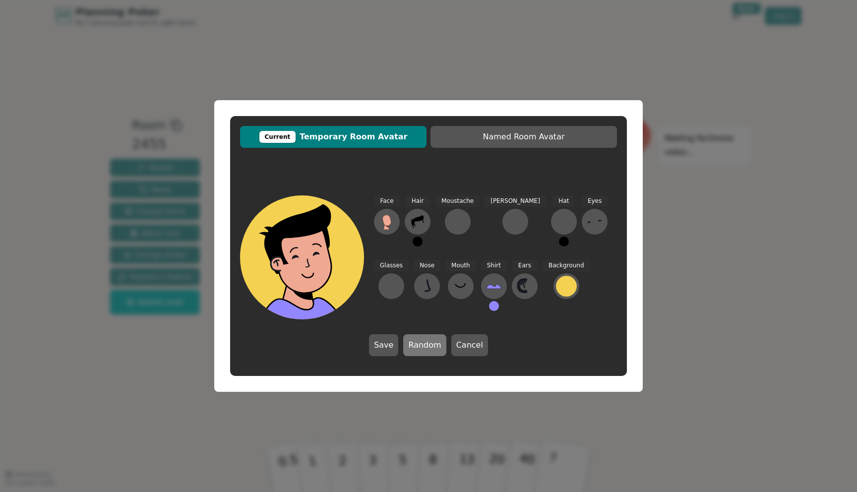
click at [422, 342] on button "Random" at bounding box center [424, 345] width 43 height 22
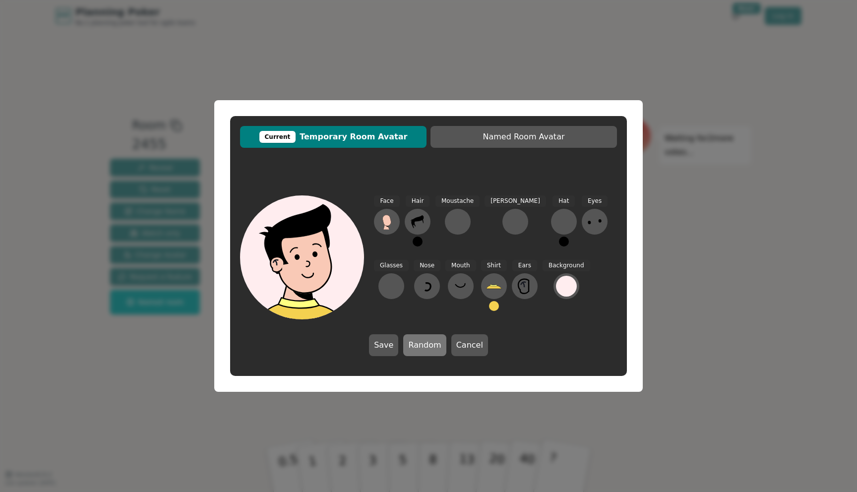
click at [422, 342] on button "Random" at bounding box center [424, 345] width 43 height 22
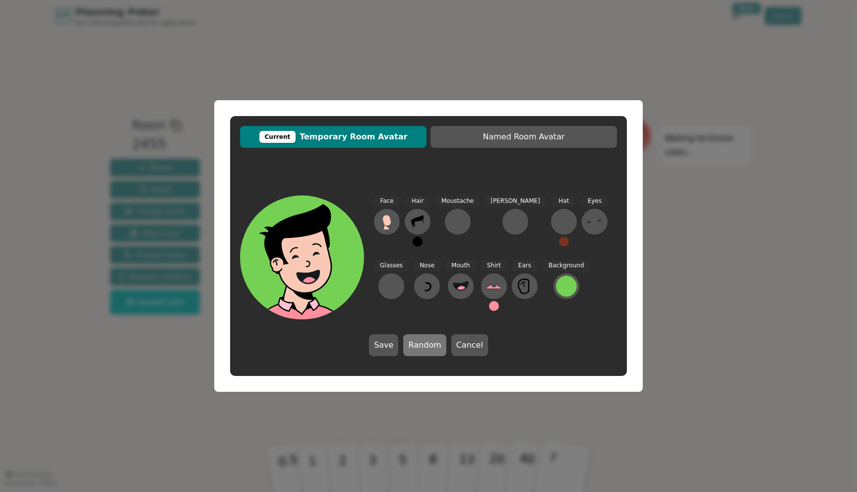
click at [422, 342] on button "Random" at bounding box center [424, 345] width 43 height 22
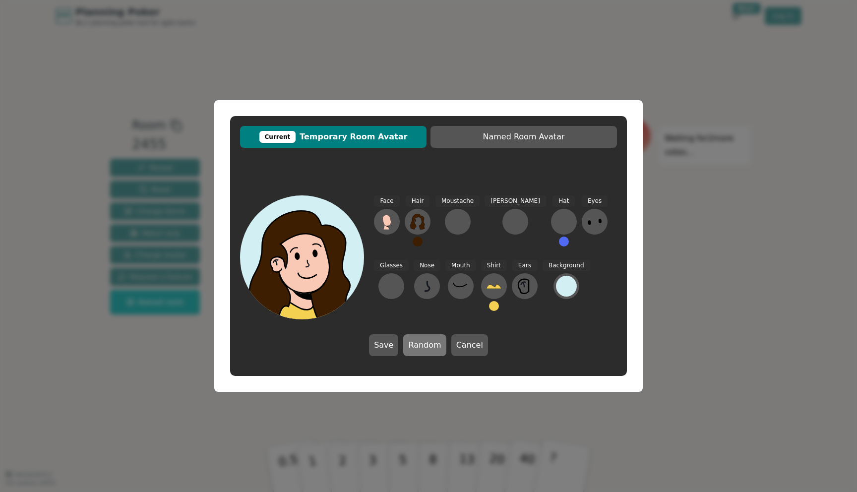
click at [422, 342] on button "Random" at bounding box center [424, 345] width 43 height 22
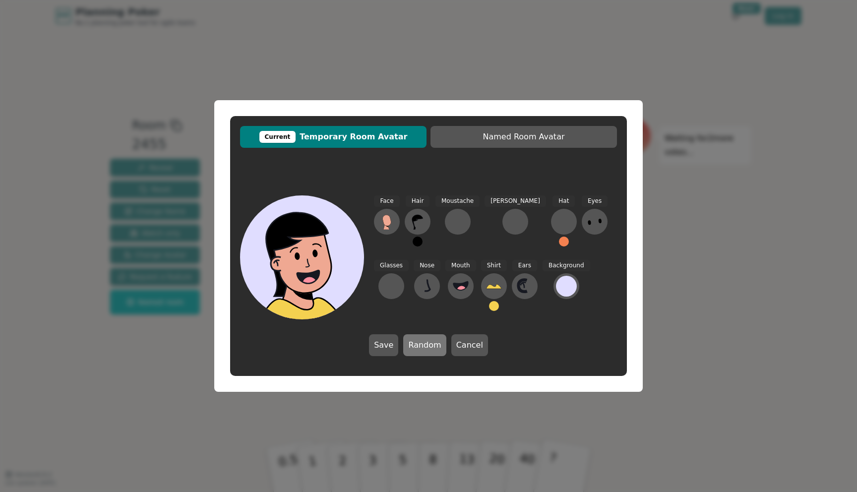
click at [422, 342] on button "Random" at bounding box center [424, 345] width 43 height 22
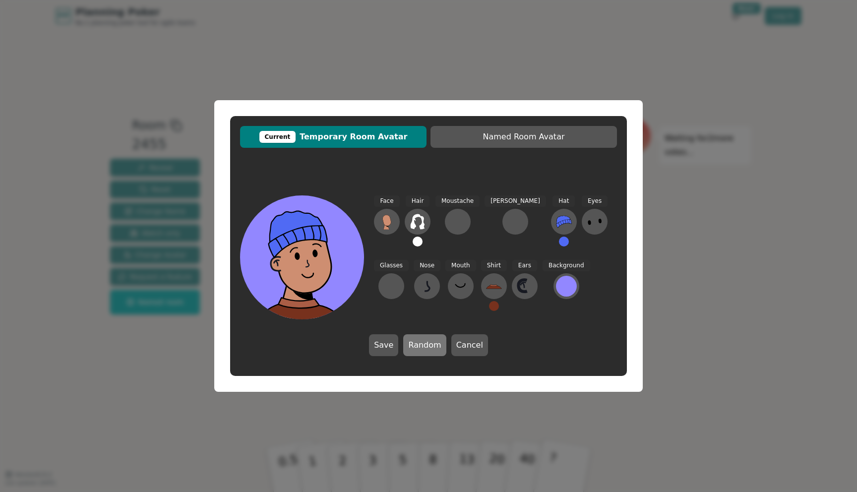
click at [422, 342] on button "Random" at bounding box center [424, 345] width 43 height 22
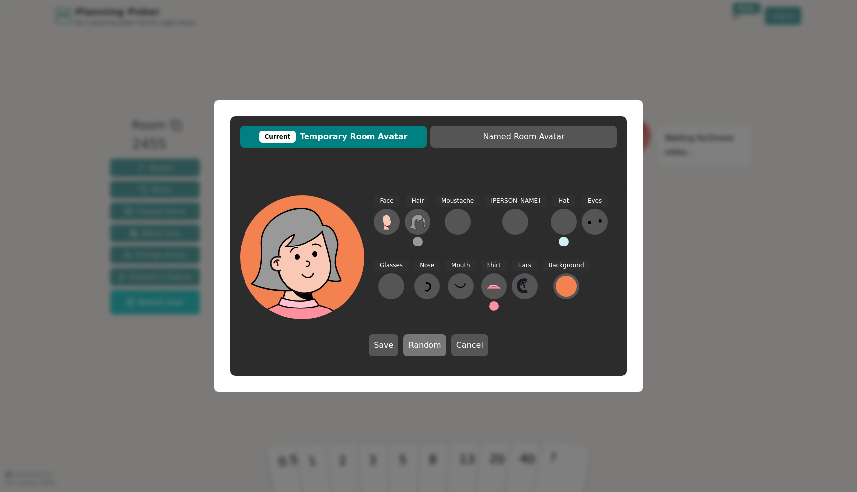
click at [422, 342] on button "Random" at bounding box center [424, 345] width 43 height 22
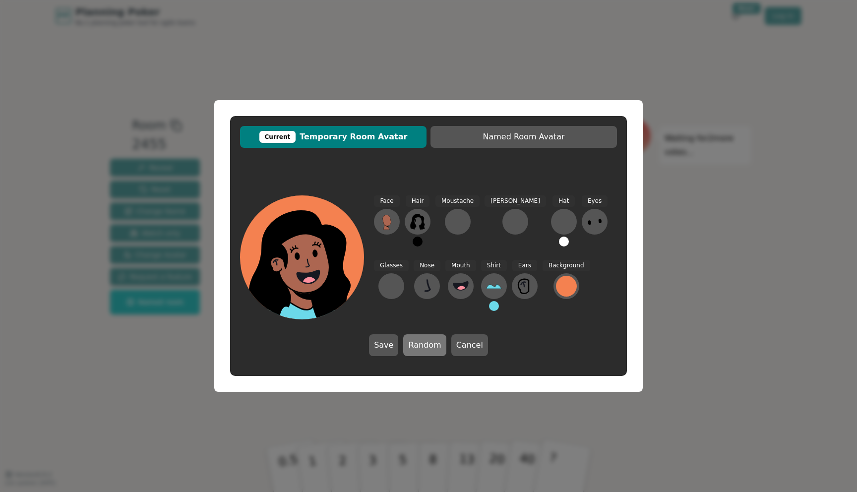
click at [422, 342] on button "Random" at bounding box center [424, 345] width 43 height 22
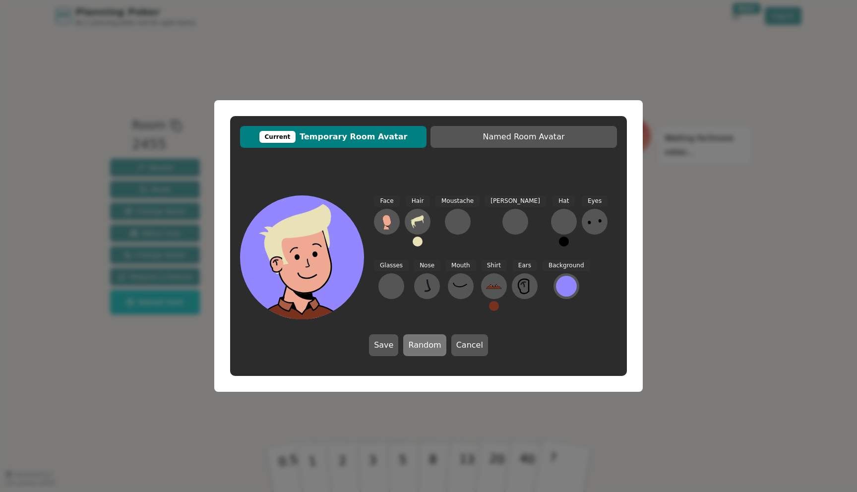
click at [422, 342] on button "Random" at bounding box center [424, 345] width 43 height 22
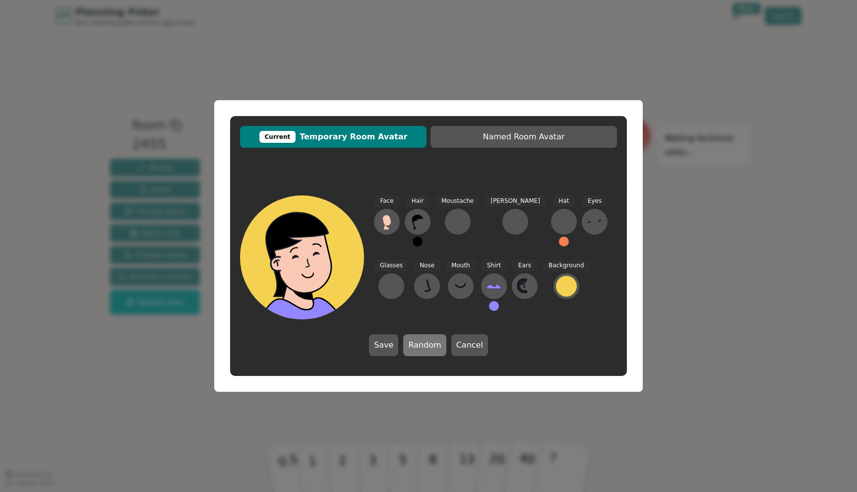
click at [422, 342] on button "Random" at bounding box center [424, 345] width 43 height 22
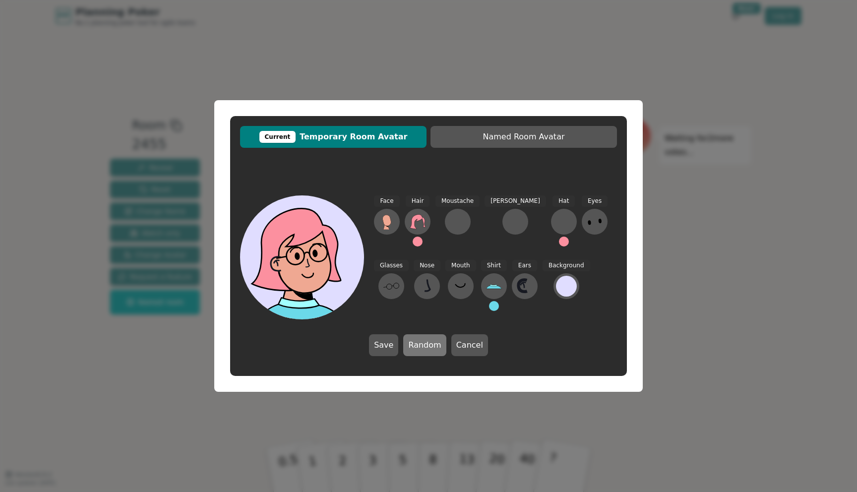
click at [422, 342] on button "Random" at bounding box center [424, 345] width 43 height 22
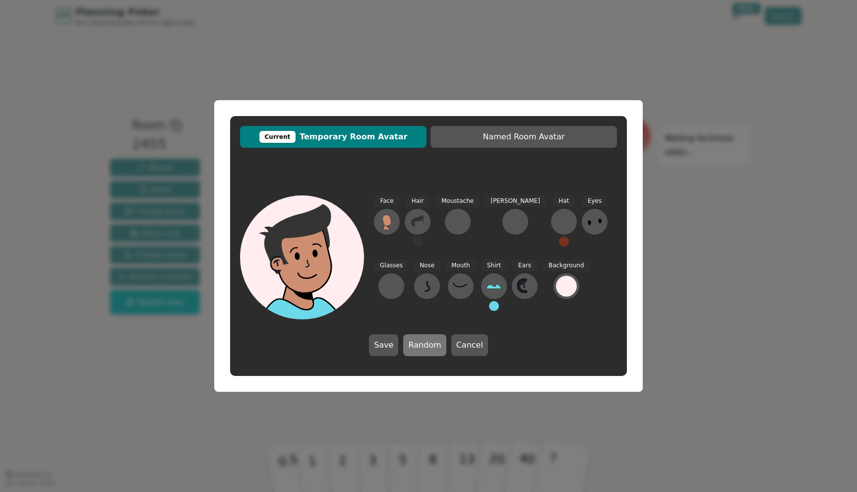
click at [422, 342] on button "Random" at bounding box center [424, 345] width 43 height 22
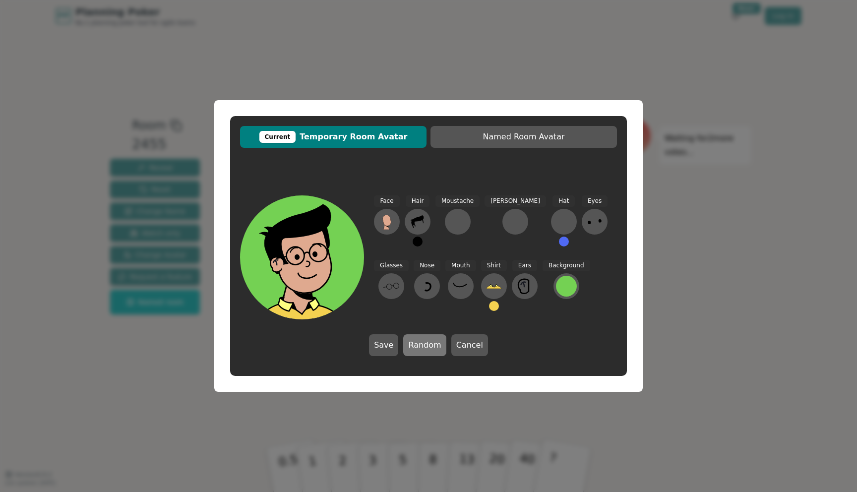
click at [422, 342] on button "Random" at bounding box center [424, 345] width 43 height 22
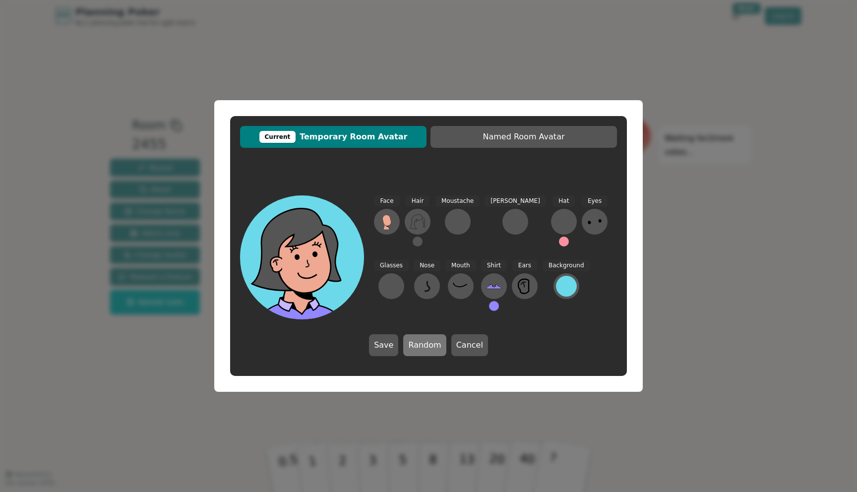
click at [422, 342] on button "Random" at bounding box center [424, 345] width 43 height 22
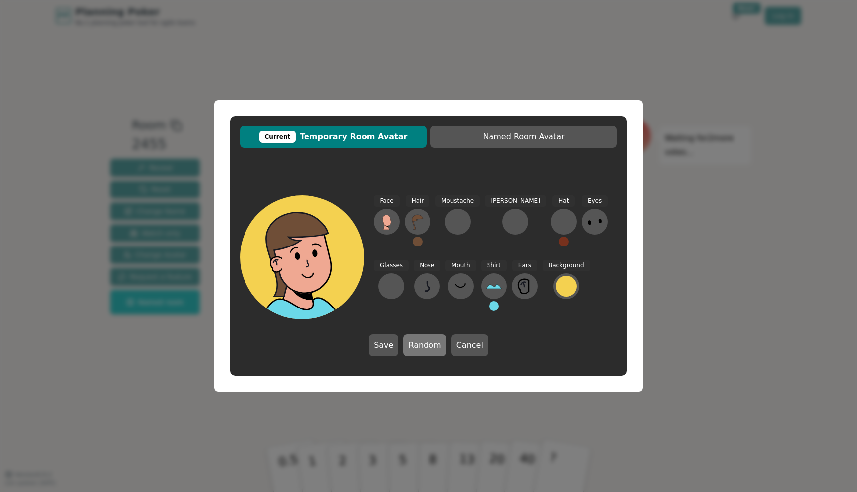
click at [422, 342] on button "Random" at bounding box center [424, 345] width 43 height 22
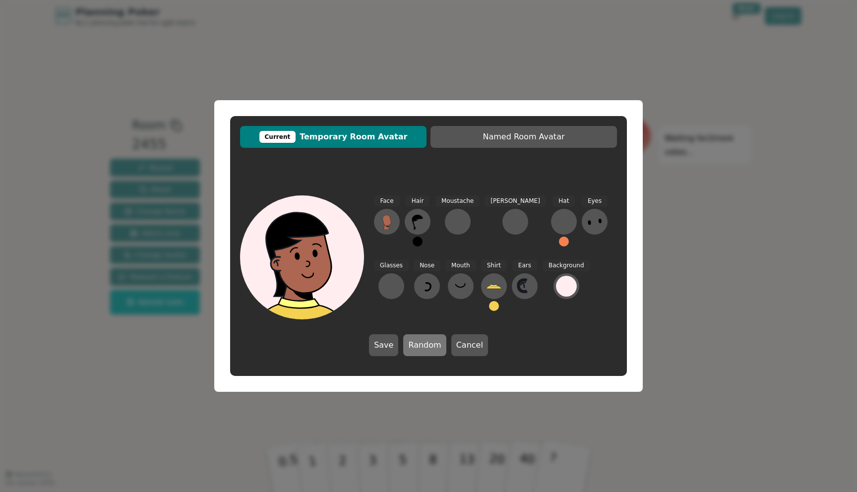
click at [422, 342] on button "Random" at bounding box center [424, 345] width 43 height 22
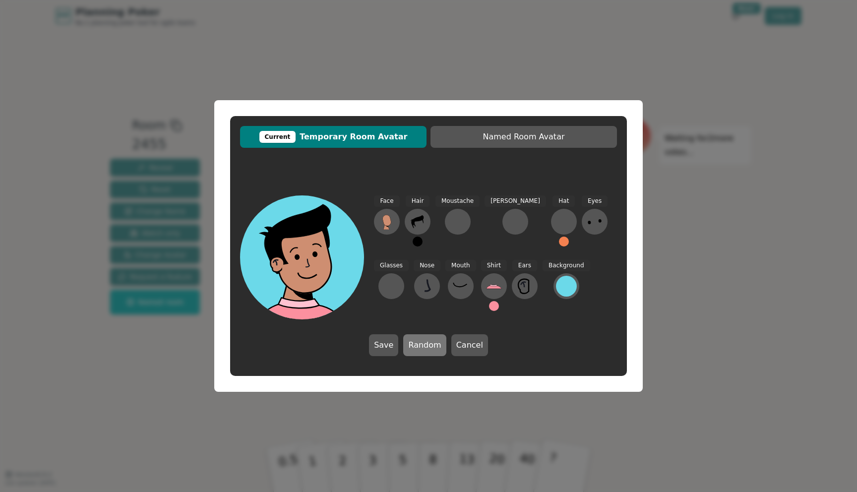
click at [422, 342] on button "Random" at bounding box center [424, 345] width 43 height 22
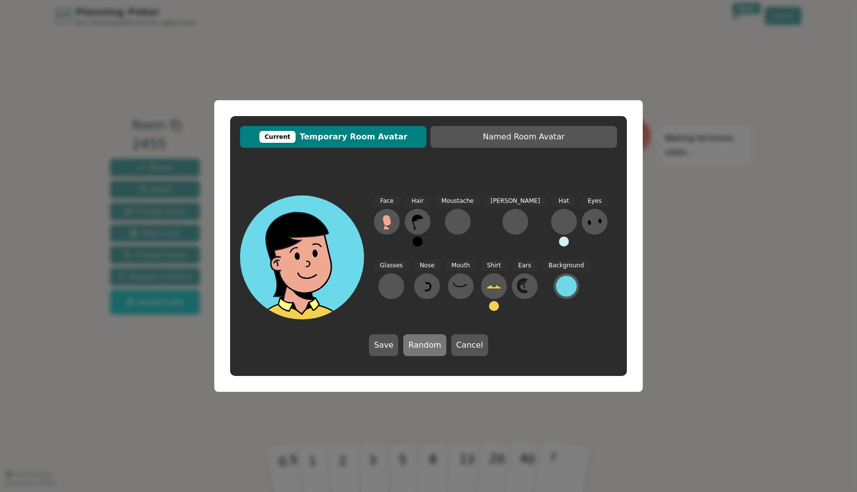
click at [422, 342] on button "Random" at bounding box center [424, 345] width 43 height 22
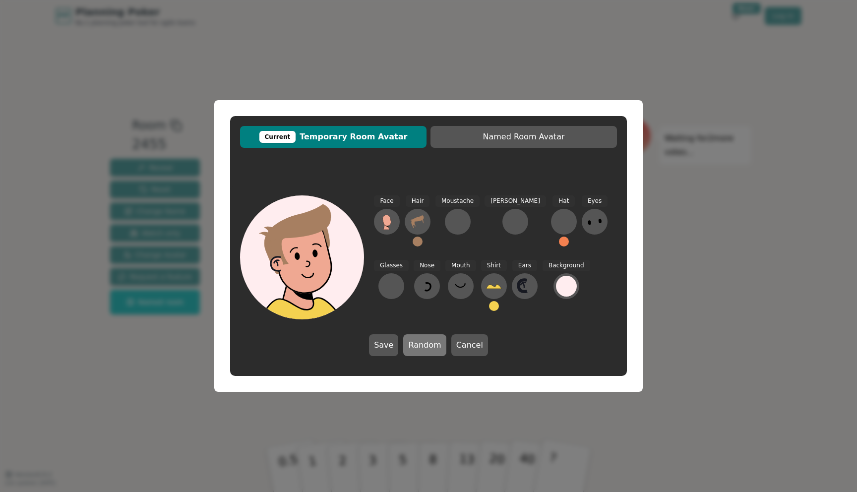
click at [422, 342] on button "Random" at bounding box center [424, 345] width 43 height 22
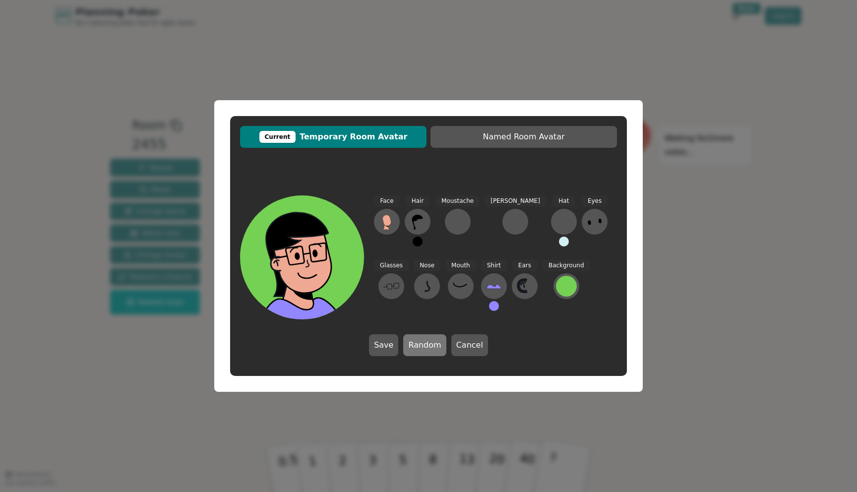
click at [422, 342] on button "Random" at bounding box center [424, 345] width 43 height 22
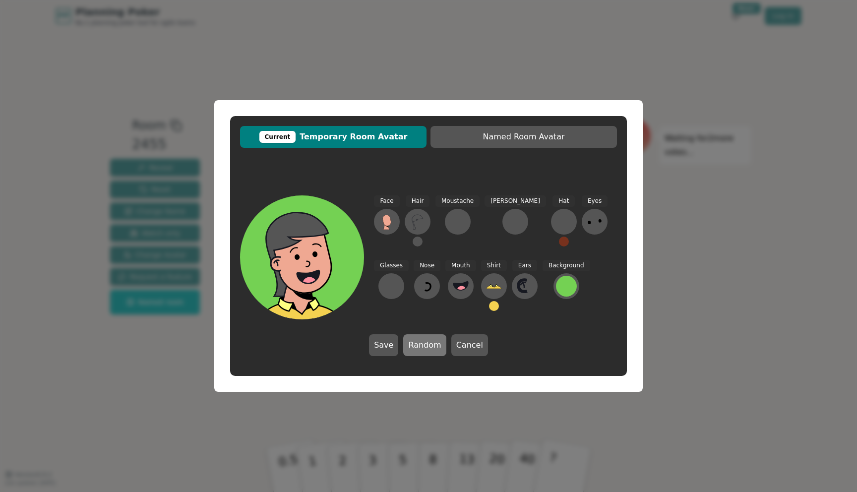
click at [422, 342] on button "Random" at bounding box center [424, 345] width 43 height 22
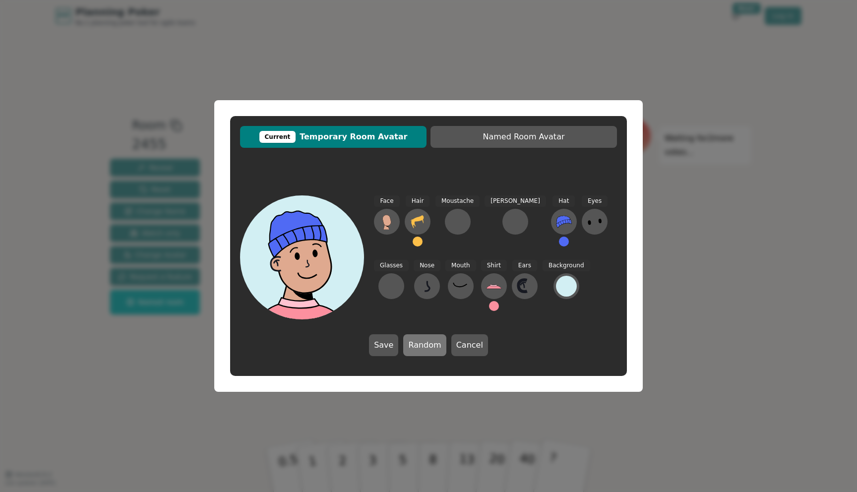
click at [422, 342] on button "Random" at bounding box center [424, 345] width 43 height 22
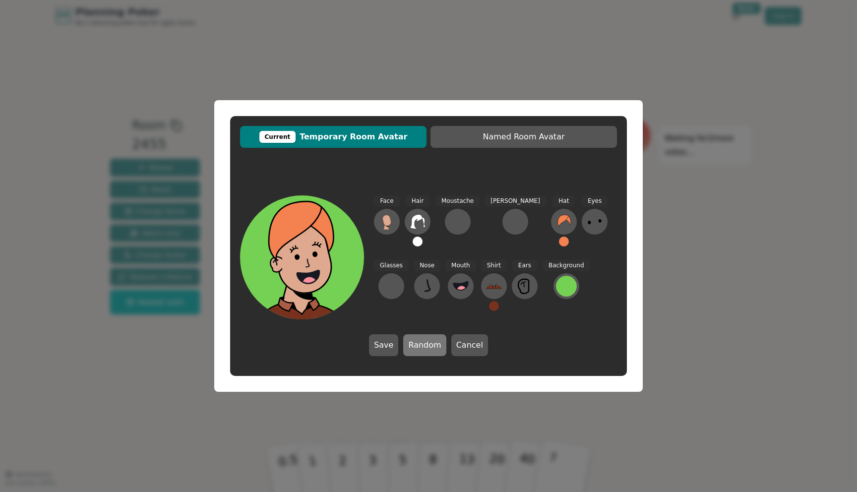
click at [422, 342] on button "Random" at bounding box center [424, 345] width 43 height 22
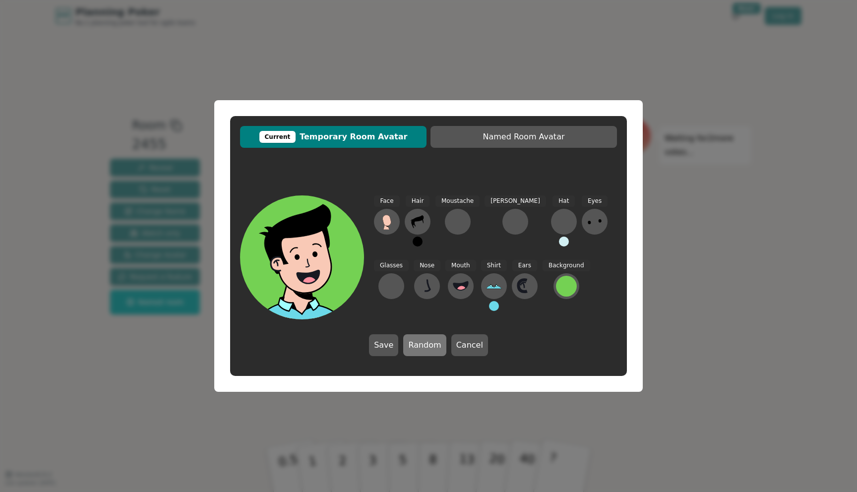
click at [422, 342] on button "Random" at bounding box center [424, 345] width 43 height 22
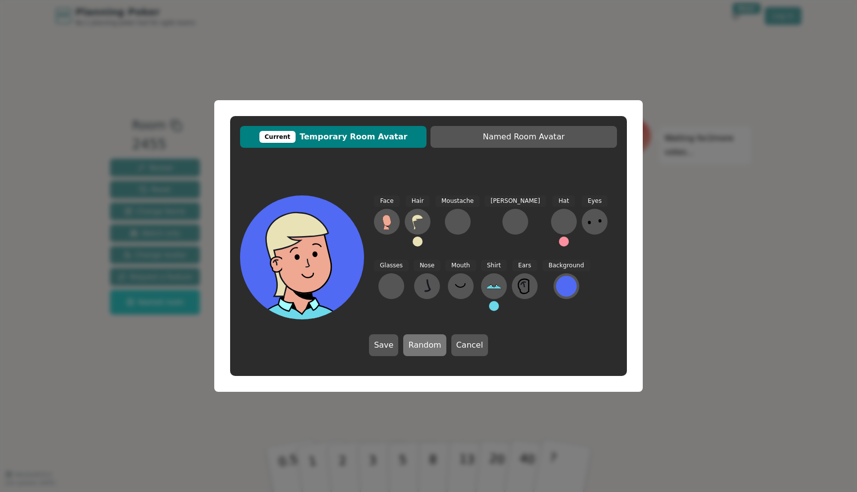
click at [422, 342] on button "Random" at bounding box center [424, 345] width 43 height 22
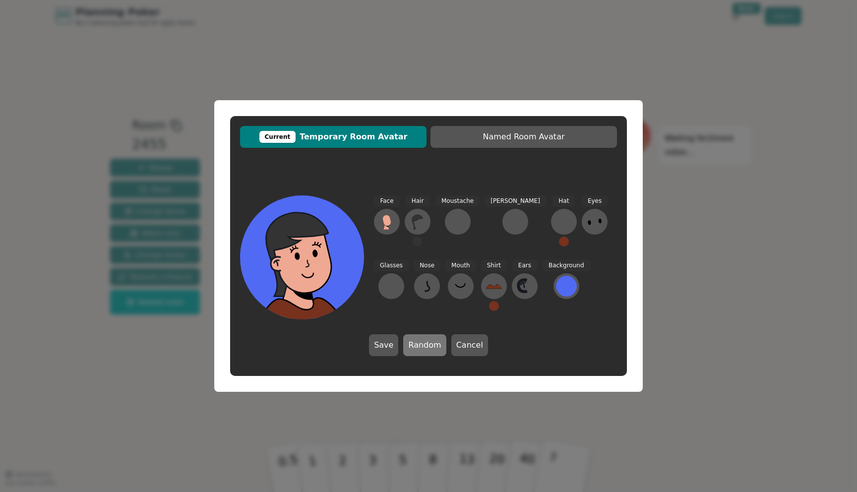
click at [422, 342] on button "Random" at bounding box center [424, 345] width 43 height 22
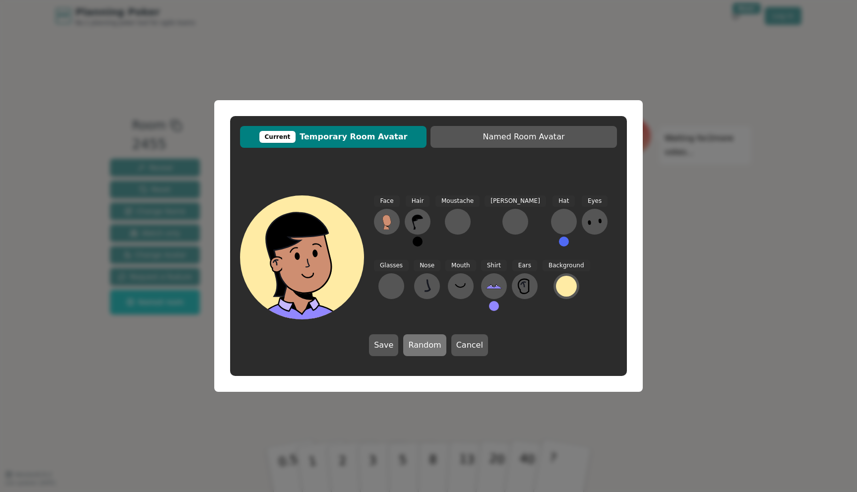
click at [422, 342] on button "Random" at bounding box center [424, 345] width 43 height 22
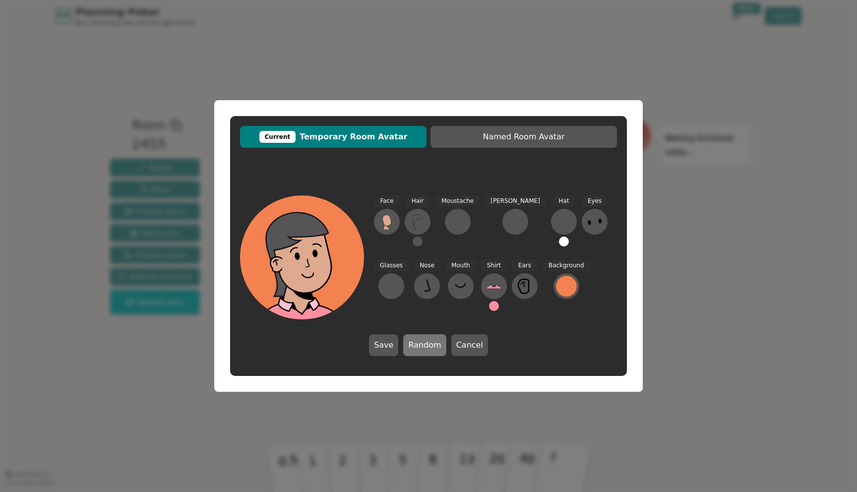
click at [422, 342] on button "Random" at bounding box center [424, 345] width 43 height 22
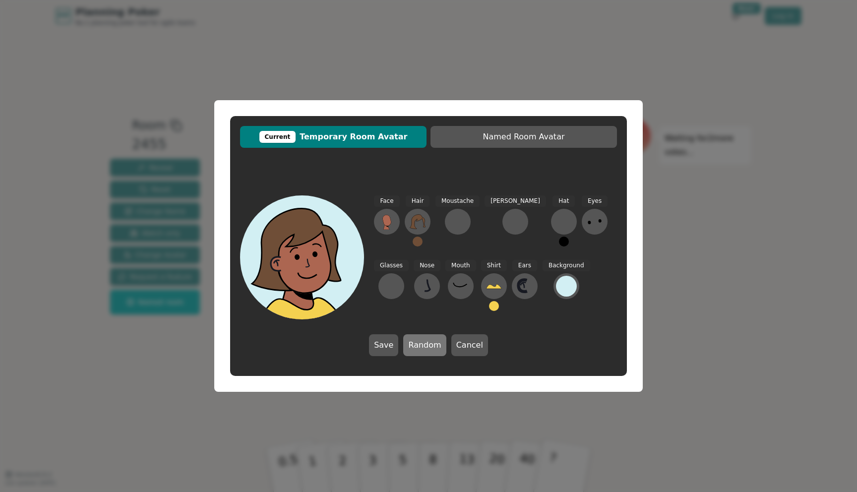
click at [422, 342] on button "Random" at bounding box center [424, 345] width 43 height 22
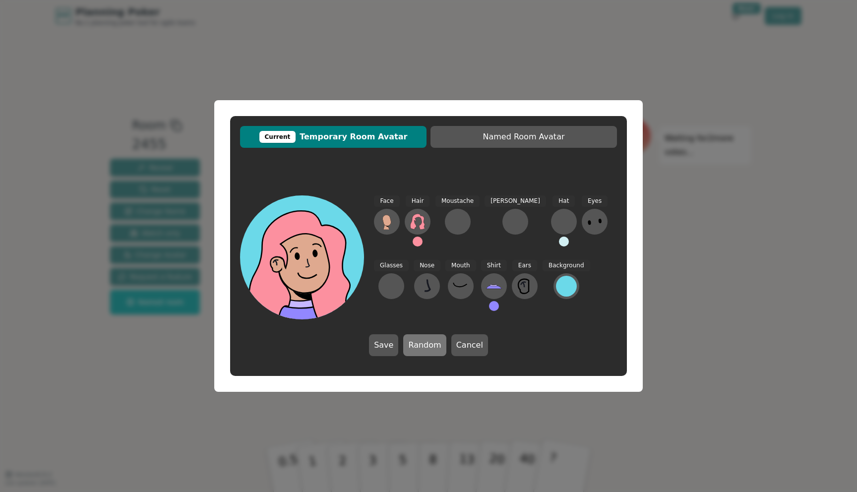
click at [422, 342] on button "Random" at bounding box center [424, 345] width 43 height 22
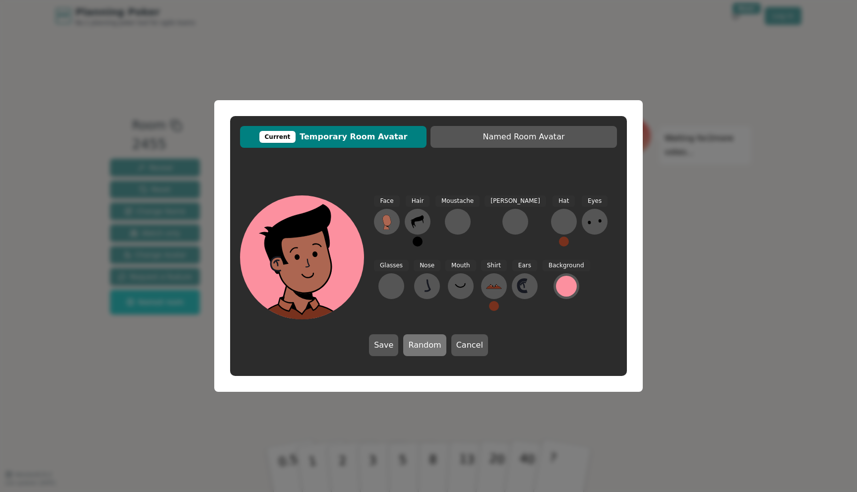
click at [422, 342] on button "Random" at bounding box center [424, 345] width 43 height 22
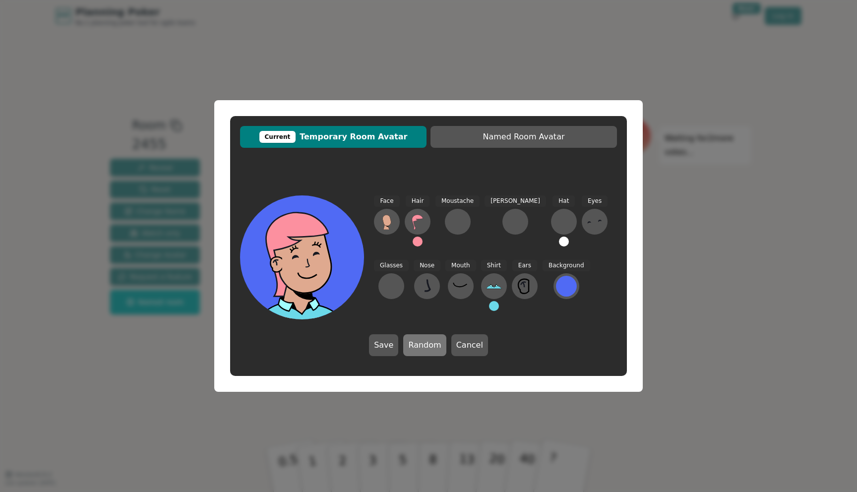
click at [422, 342] on button "Random" at bounding box center [424, 345] width 43 height 22
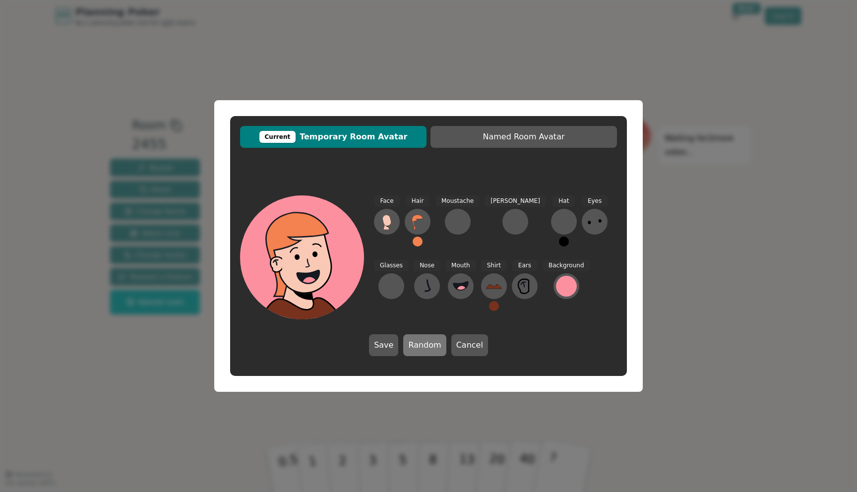
click at [422, 342] on button "Random" at bounding box center [424, 345] width 43 height 22
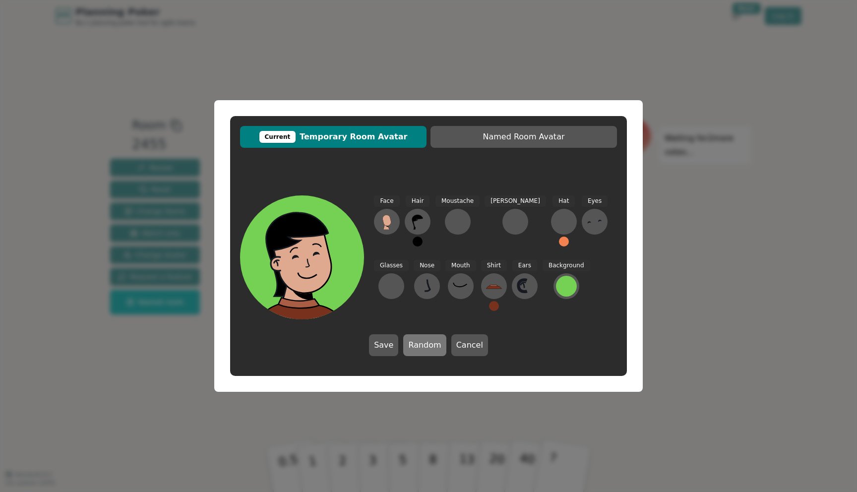
click at [422, 342] on button "Random" at bounding box center [424, 345] width 43 height 22
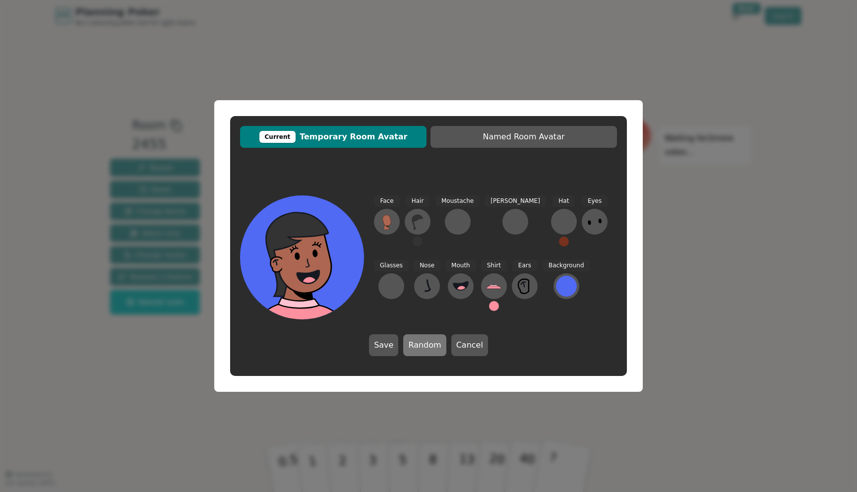
click at [422, 342] on button "Random" at bounding box center [424, 345] width 43 height 22
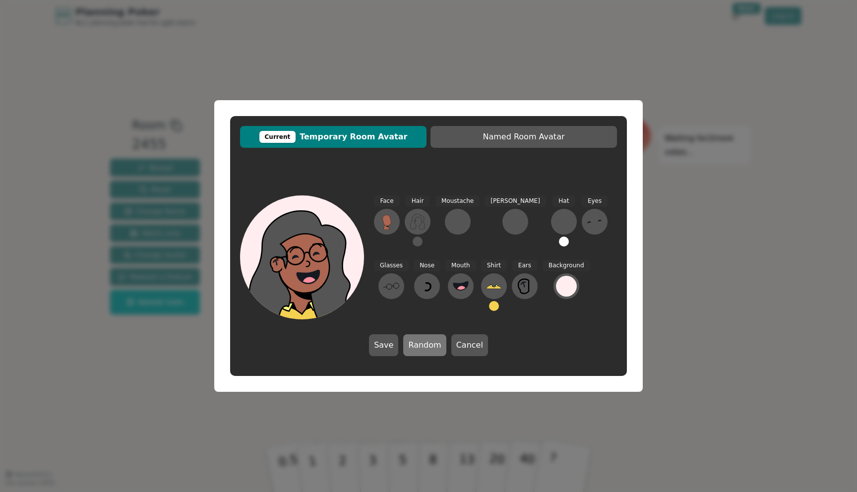
click at [422, 342] on button "Random" at bounding box center [424, 345] width 43 height 22
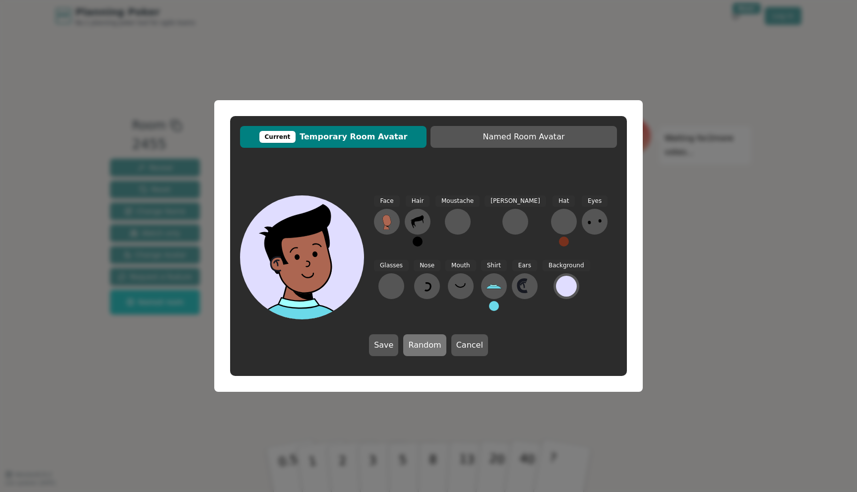
click at [422, 342] on button "Random" at bounding box center [424, 345] width 43 height 22
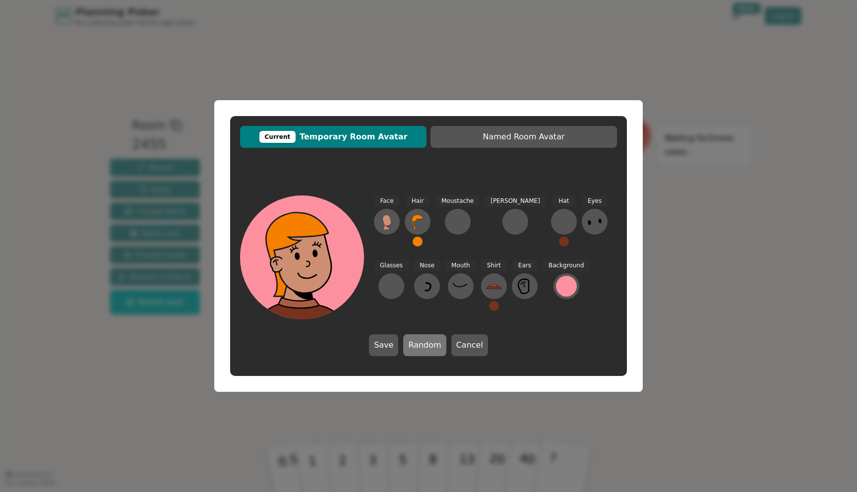
click at [422, 342] on button "Random" at bounding box center [424, 345] width 43 height 22
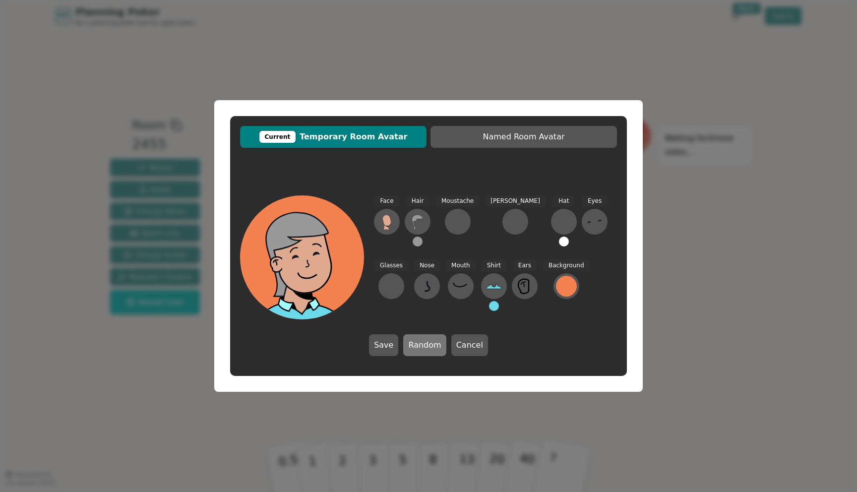
click at [422, 342] on button "Random" at bounding box center [424, 345] width 43 height 22
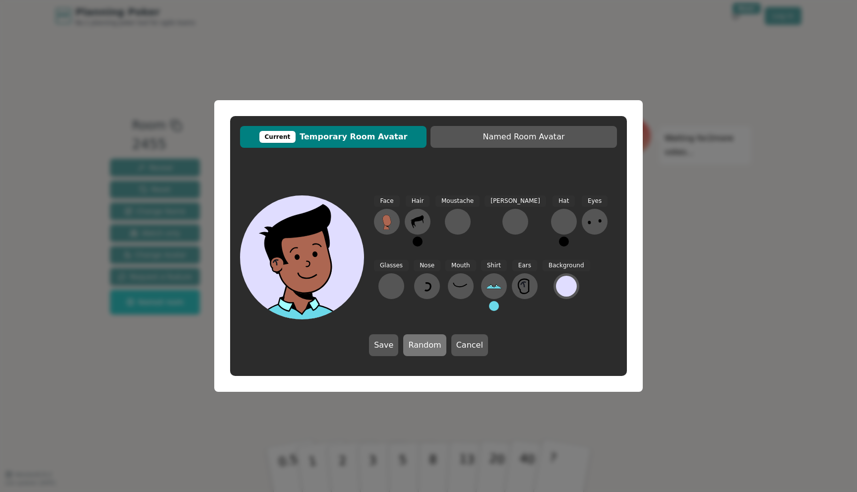
click at [422, 342] on button "Random" at bounding box center [424, 345] width 43 height 22
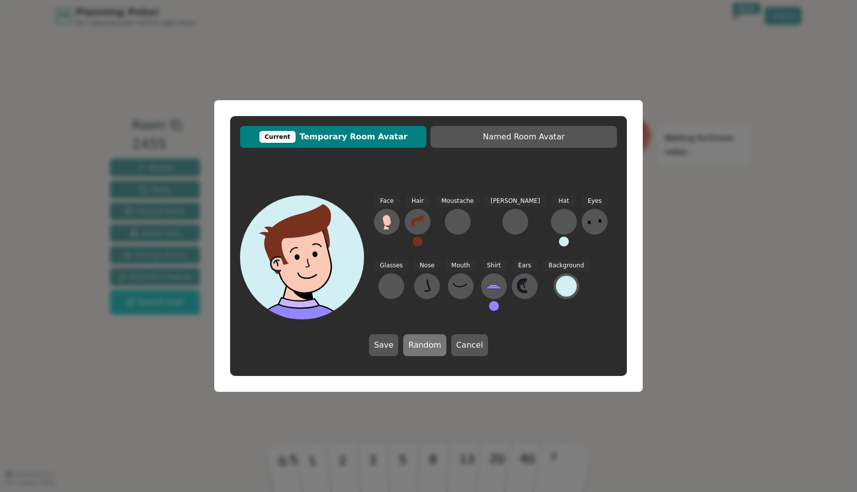
click at [422, 342] on button "Random" at bounding box center [424, 345] width 43 height 22
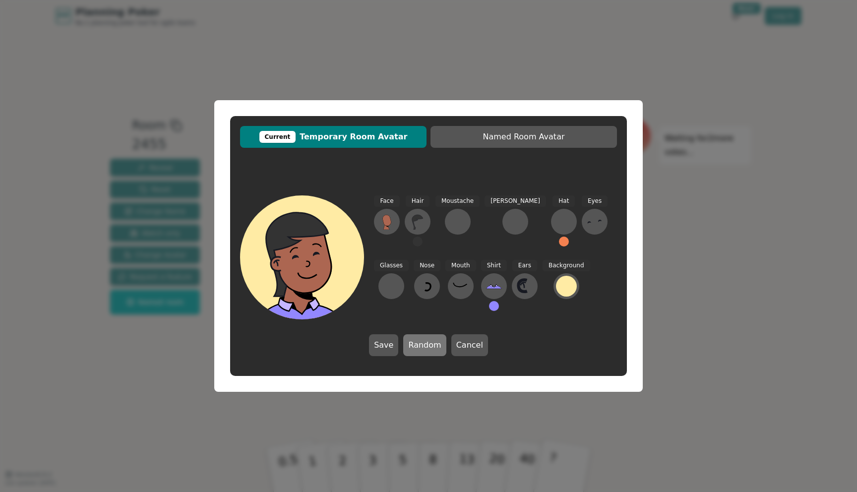
click at [422, 342] on button "Random" at bounding box center [424, 345] width 43 height 22
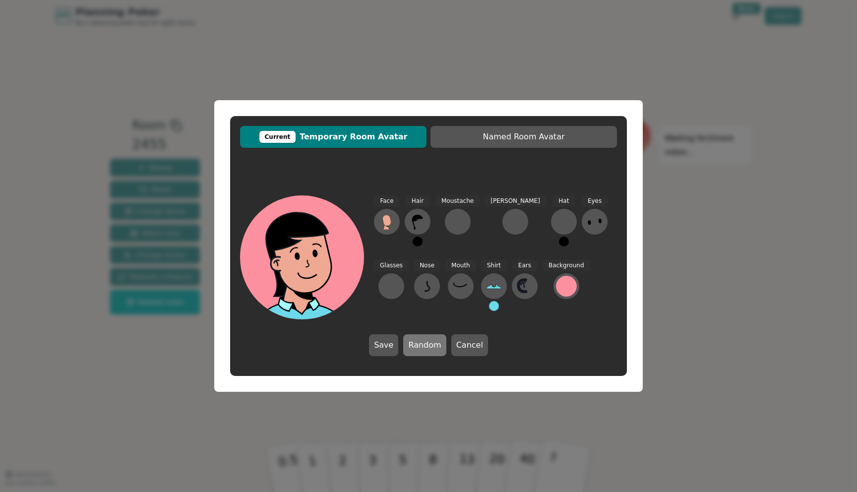
click at [422, 342] on button "Random" at bounding box center [424, 345] width 43 height 22
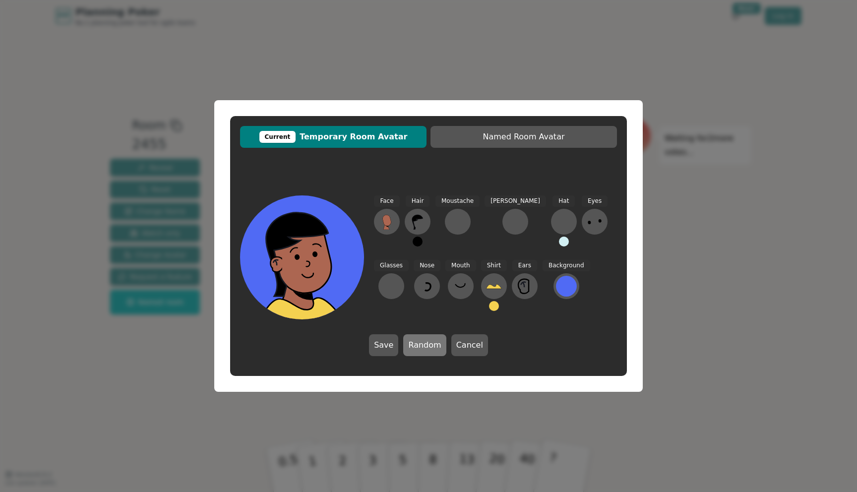
click at [422, 342] on button "Random" at bounding box center [424, 345] width 43 height 22
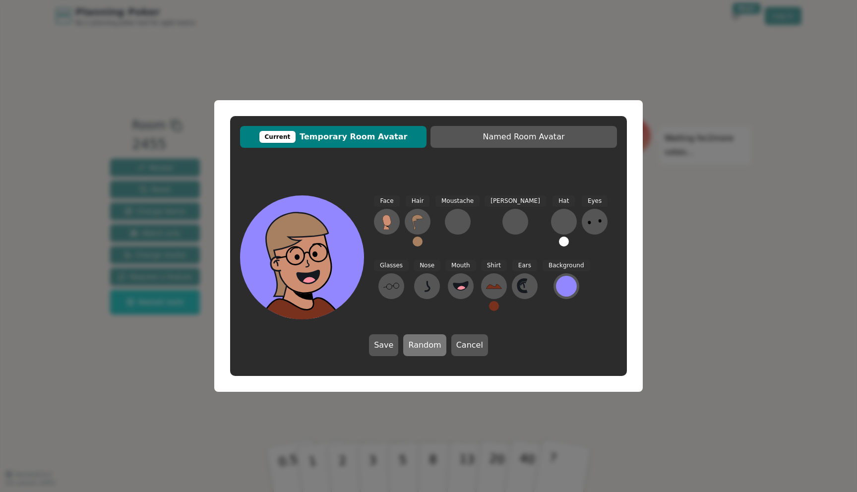
click at [422, 342] on button "Random" at bounding box center [424, 345] width 43 height 22
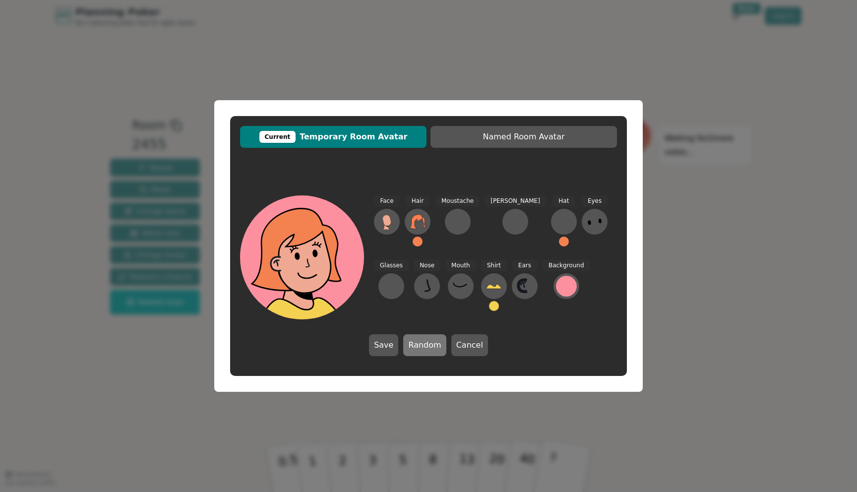
click at [422, 342] on button "Random" at bounding box center [424, 345] width 43 height 22
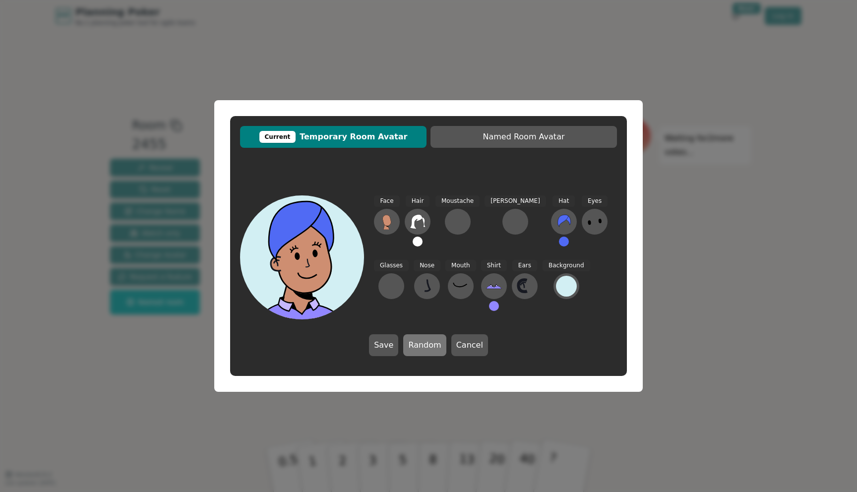
click at [422, 342] on button "Random" at bounding box center [424, 345] width 43 height 22
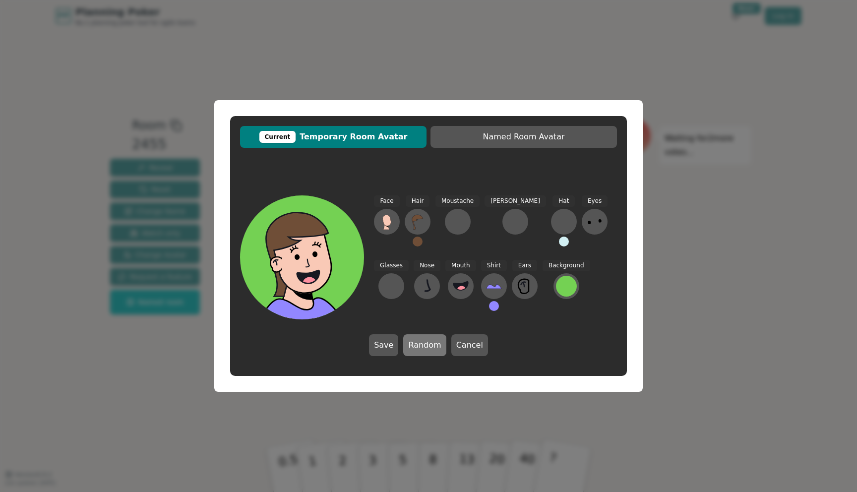
click at [422, 342] on button "Random" at bounding box center [424, 345] width 43 height 22
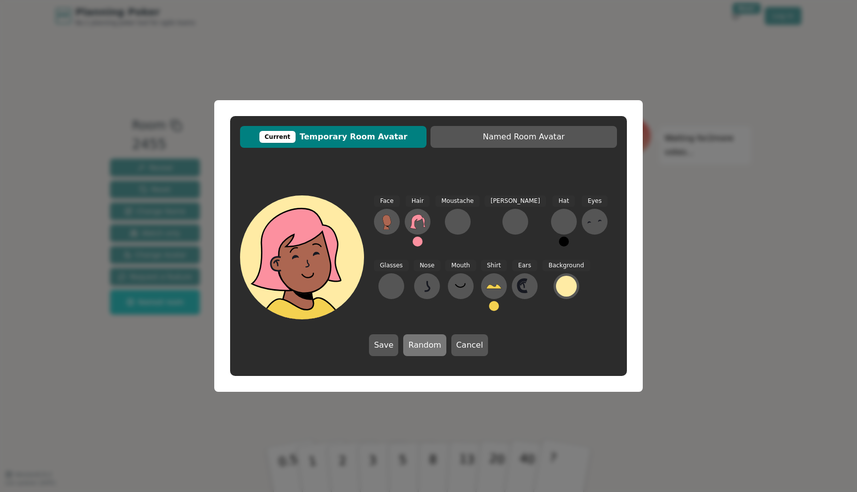
click at [422, 342] on button "Random" at bounding box center [424, 345] width 43 height 22
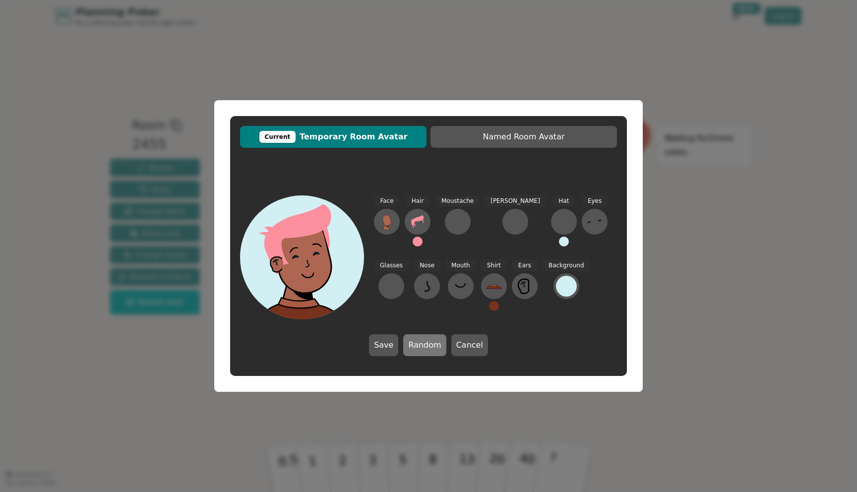
click at [422, 342] on button "Random" at bounding box center [424, 345] width 43 height 22
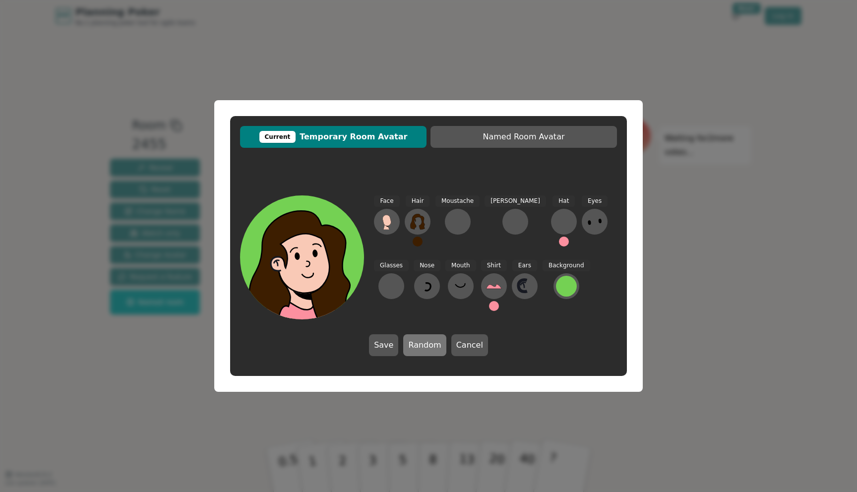
click at [422, 342] on button "Random" at bounding box center [424, 345] width 43 height 22
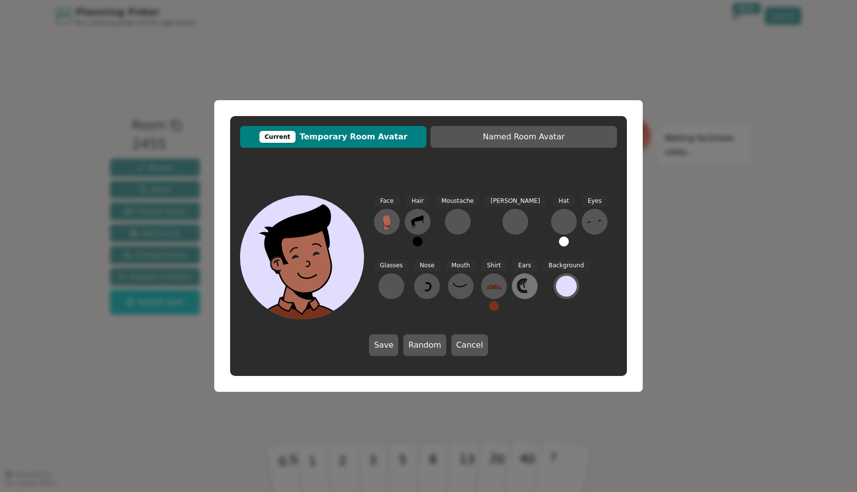
click at [517, 284] on icon at bounding box center [525, 286] width 16 height 16
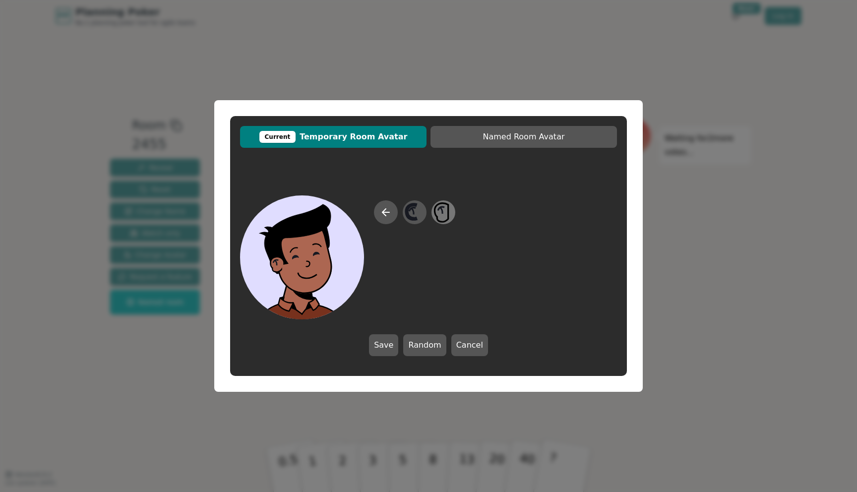
click at [449, 223] on icon at bounding box center [442, 212] width 19 height 22
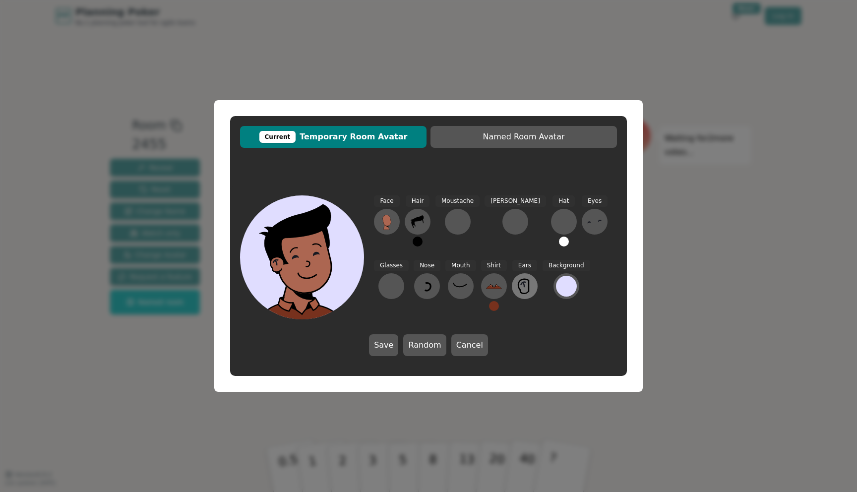
click at [517, 290] on icon at bounding box center [525, 286] width 16 height 16
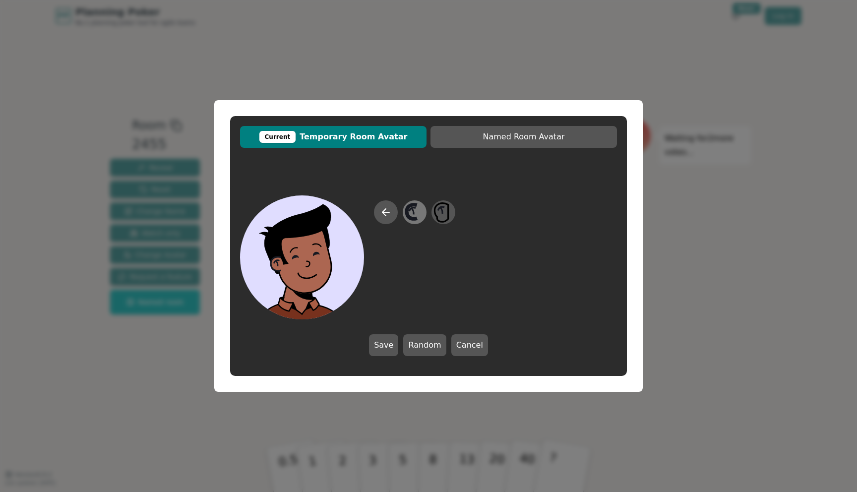
click at [413, 213] on icon at bounding box center [413, 211] width 2 height 6
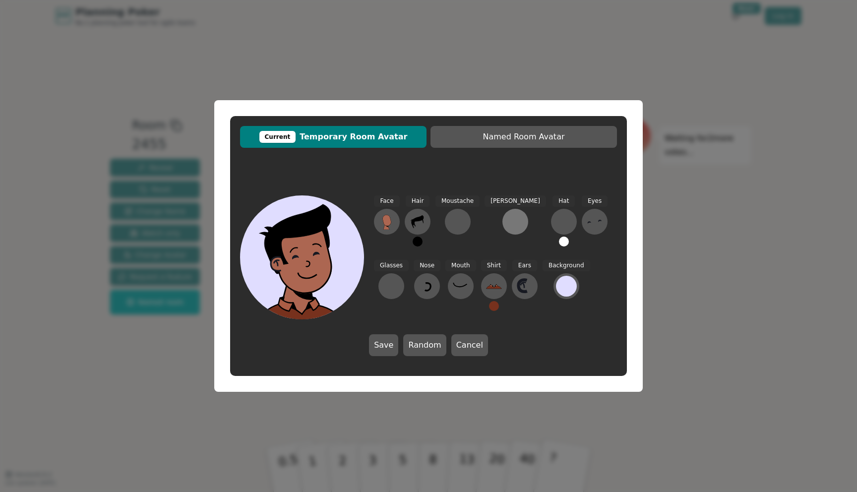
click at [507, 227] on div at bounding box center [515, 222] width 16 height 16
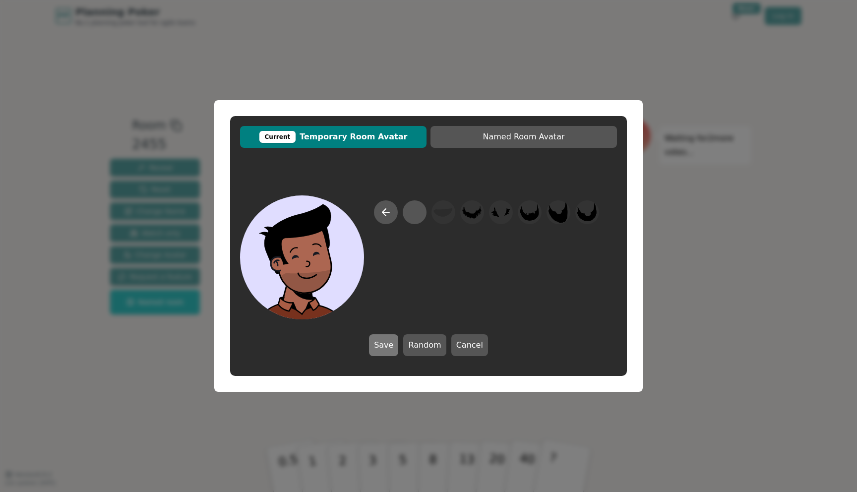
click at [392, 343] on button "Save" at bounding box center [383, 345] width 29 height 22
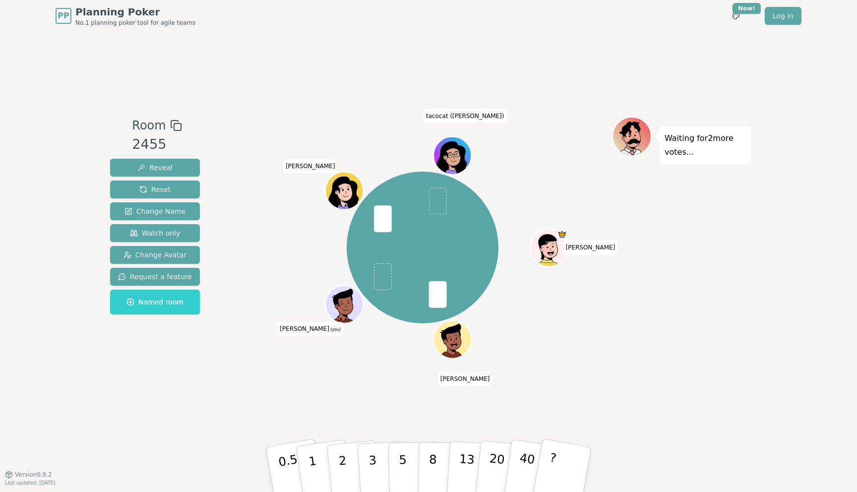
click at [350, 300] on icon at bounding box center [345, 302] width 30 height 4
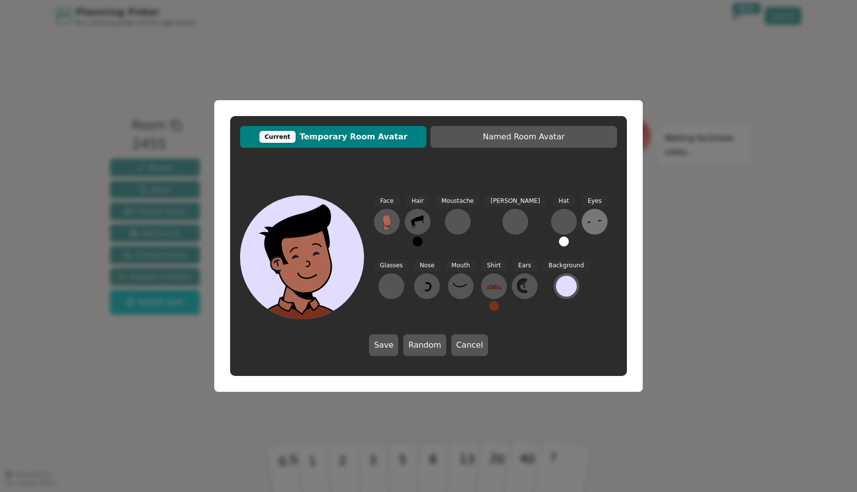
click at [587, 214] on icon at bounding box center [595, 222] width 16 height 16
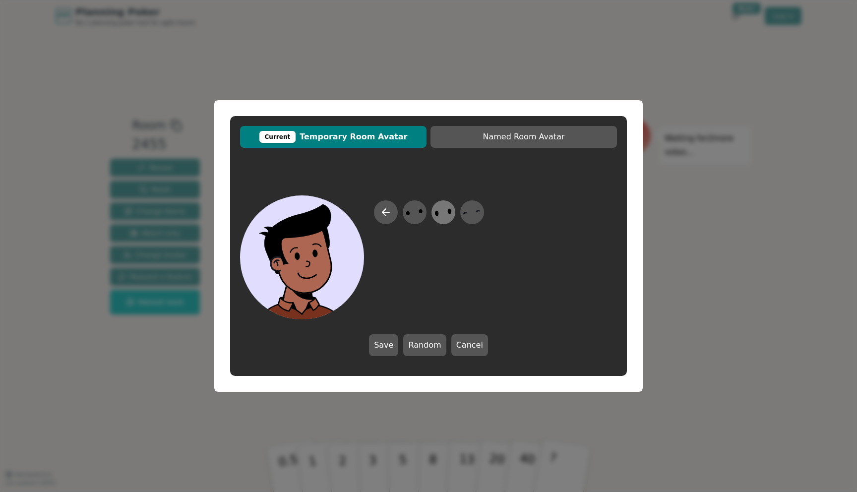
click at [438, 215] on icon at bounding box center [442, 212] width 19 height 22
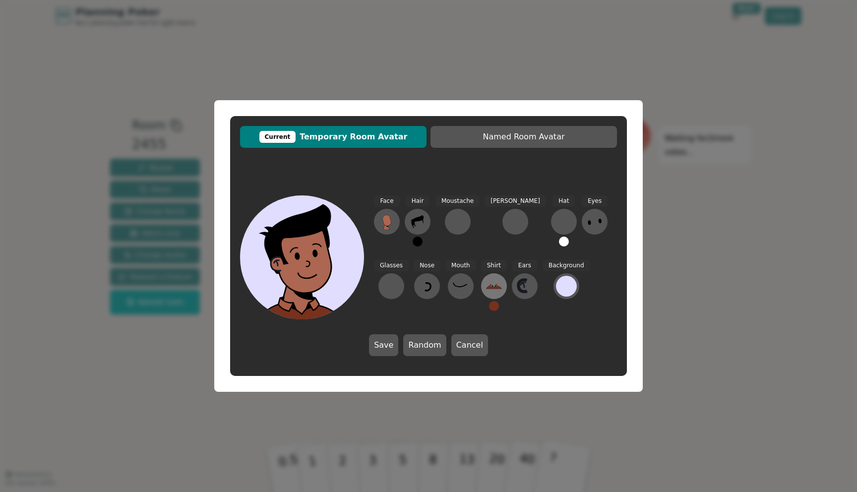
click at [486, 289] on icon at bounding box center [494, 286] width 16 height 16
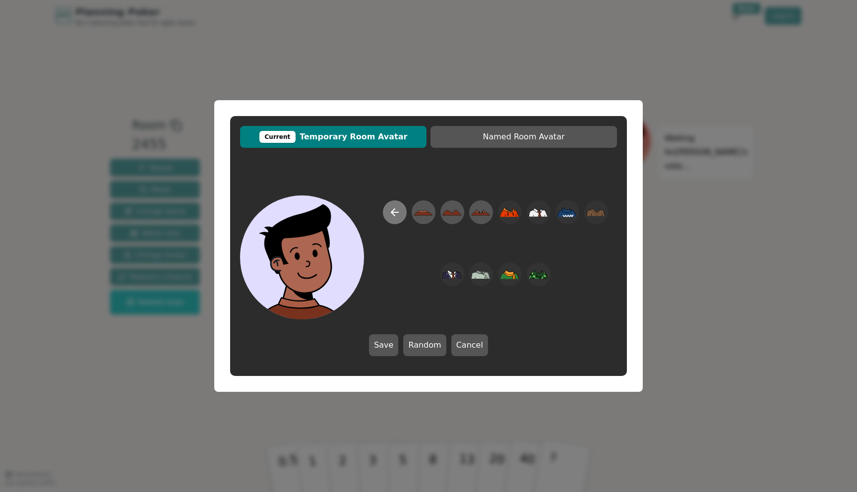
click at [396, 211] on icon at bounding box center [395, 212] width 12 height 12
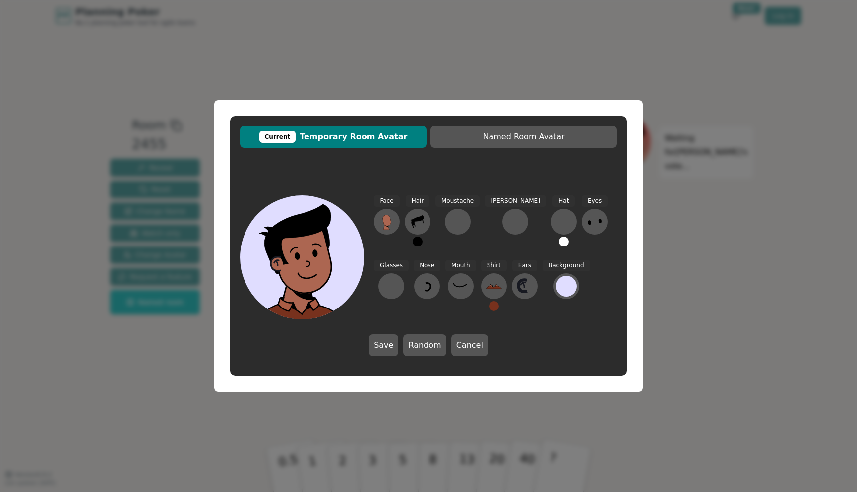
click at [489, 309] on button at bounding box center [494, 306] width 10 height 10
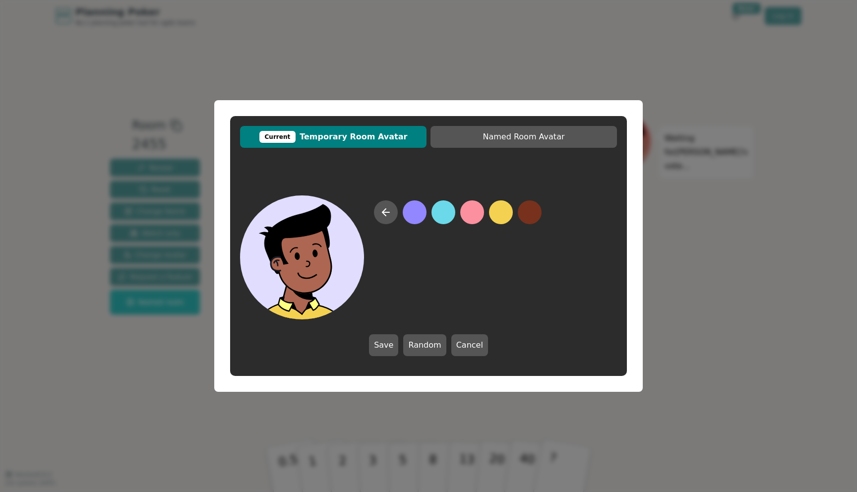
click at [494, 215] on button at bounding box center [501, 212] width 24 height 24
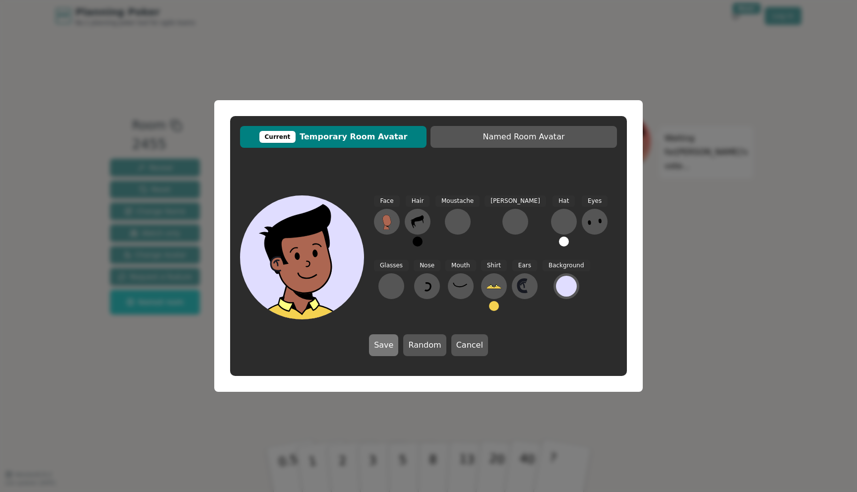
click at [381, 342] on button "Save" at bounding box center [383, 345] width 29 height 22
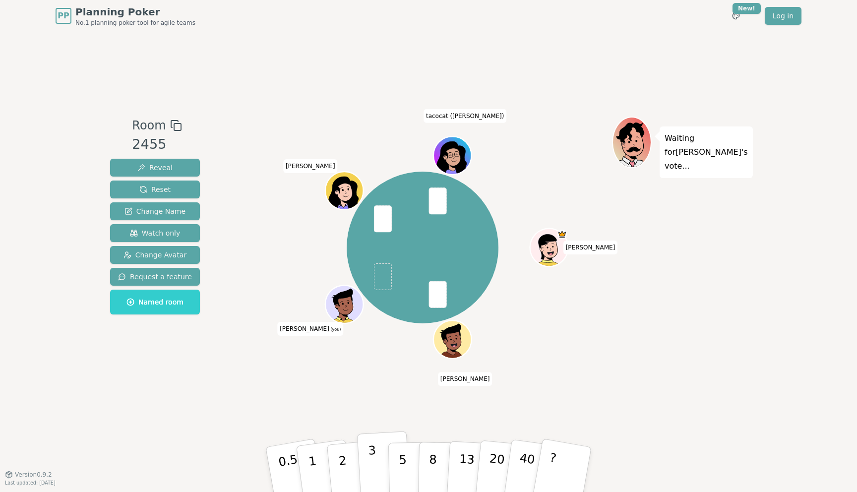
click at [374, 452] on p "3" at bounding box center [373, 470] width 11 height 54
click at [344, 470] on p "2" at bounding box center [343, 471] width 13 height 54
click at [381, 455] on button "3" at bounding box center [384, 469] width 54 height 77
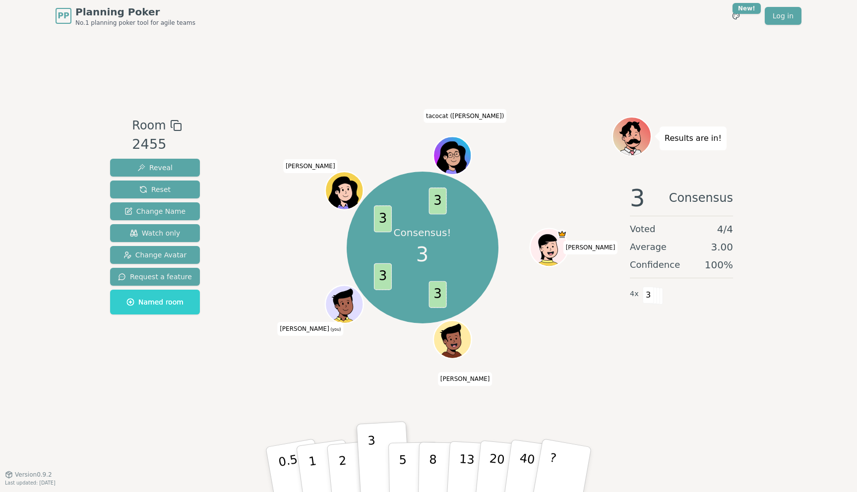
click at [185, 74] on div "Room 2455 Reveal Reset Change Name Watch only Change Avatar Request a feature N…" at bounding box center [428, 253] width 645 height 442
